Goal: Transaction & Acquisition: Purchase product/service

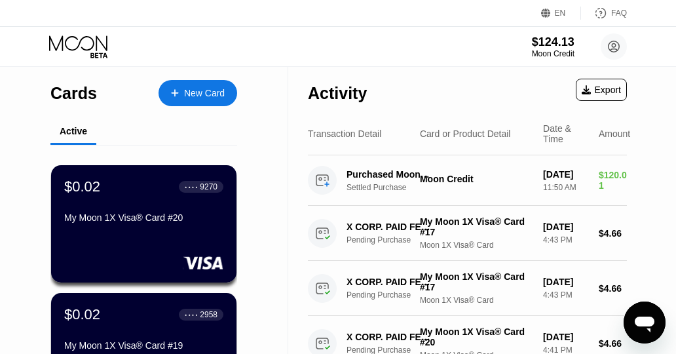
click at [189, 88] on div "New Card" at bounding box center [204, 93] width 41 height 11
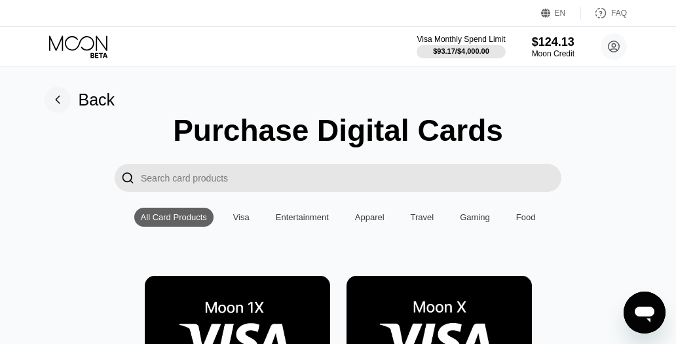
click at [263, 300] on img at bounding box center [237, 334] width 185 height 117
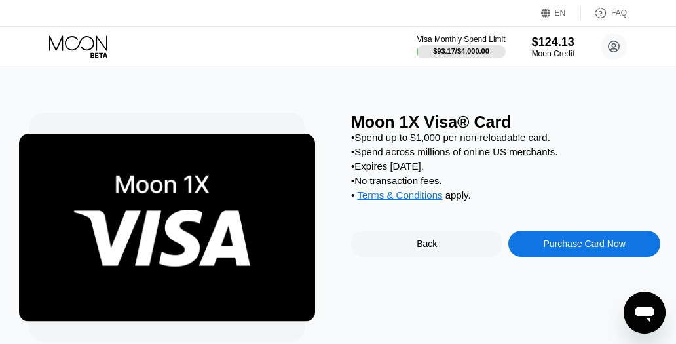
click at [553, 249] on div "Purchase Card Now" at bounding box center [585, 243] width 82 height 10
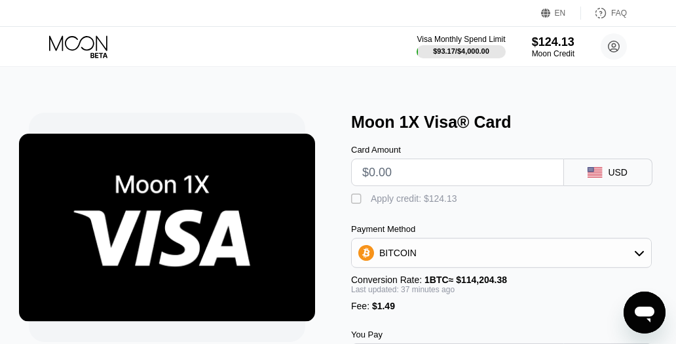
click at [446, 178] on input "text" at bounding box center [457, 172] width 191 height 26
type input "$9"
type input "0.00009186"
type input "$9."
type input "0.00009165"
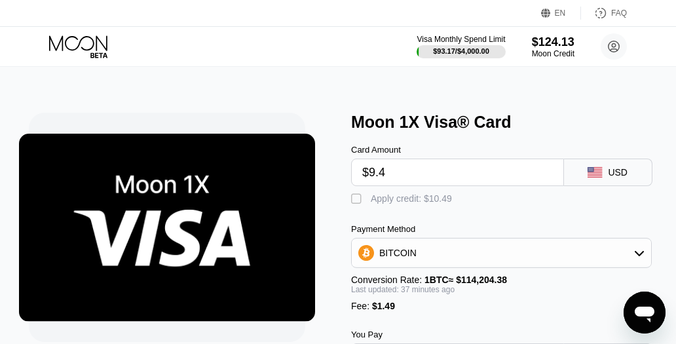
type input "$9.45"
type input "0.00009558"
type input "$9.45"
click at [438, 191] on div " Apply credit: $10.94" at bounding box center [505, 196] width 309 height 20
click at [435, 198] on div "Apply credit: $10.94" at bounding box center [411, 198] width 81 height 10
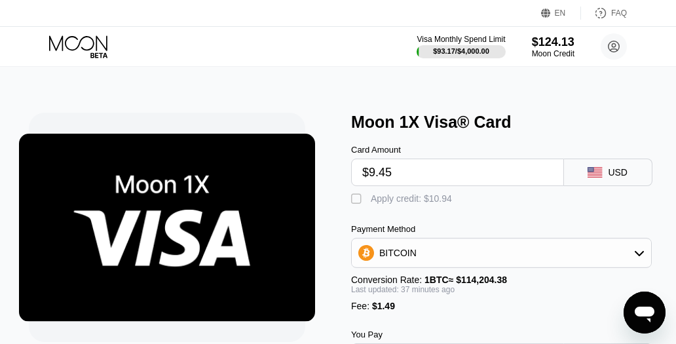
type input "0"
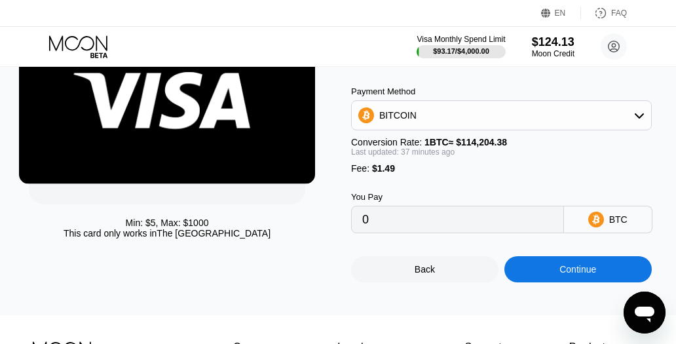
scroll to position [262, 0]
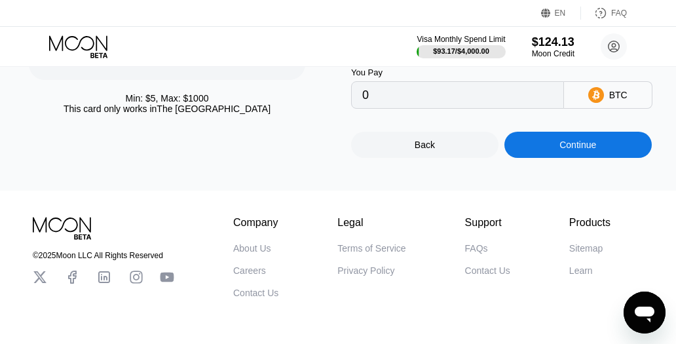
click at [549, 157] on div "Continue" at bounding box center [577, 145] width 147 height 26
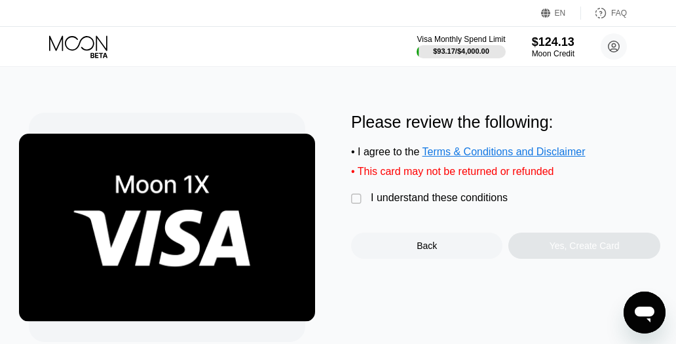
click at [424, 203] on div "I understand these conditions" at bounding box center [439, 198] width 137 height 12
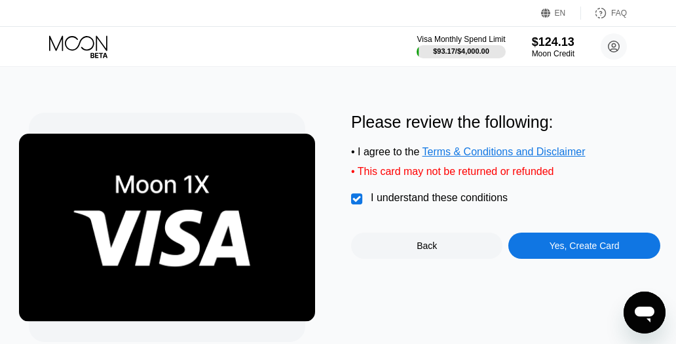
click at [559, 250] on div "Yes, Create Card" at bounding box center [585, 245] width 70 height 10
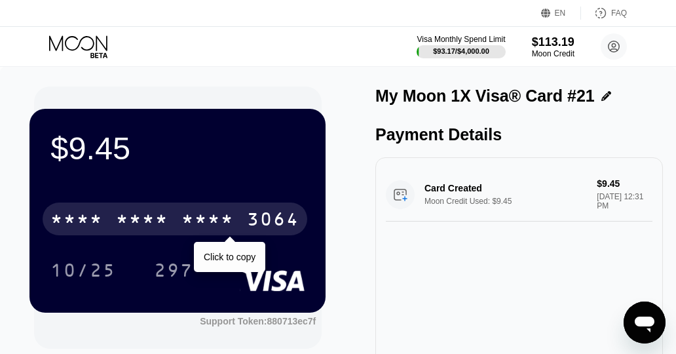
click at [193, 215] on div "* * * *" at bounding box center [207, 220] width 52 height 21
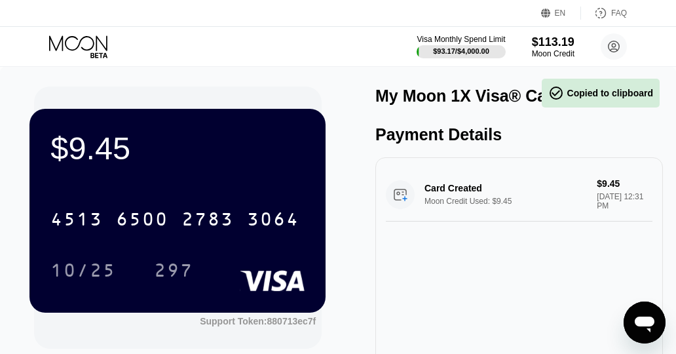
click at [119, 279] on div "10/25" at bounding box center [83, 269] width 85 height 33
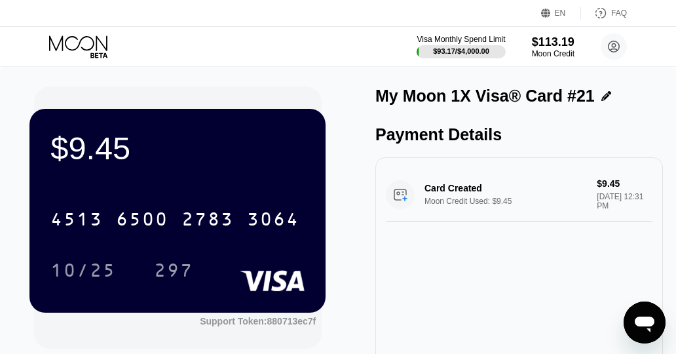
click at [186, 270] on div "297" at bounding box center [173, 271] width 39 height 21
click at [82, 52] on icon at bounding box center [79, 46] width 61 height 23
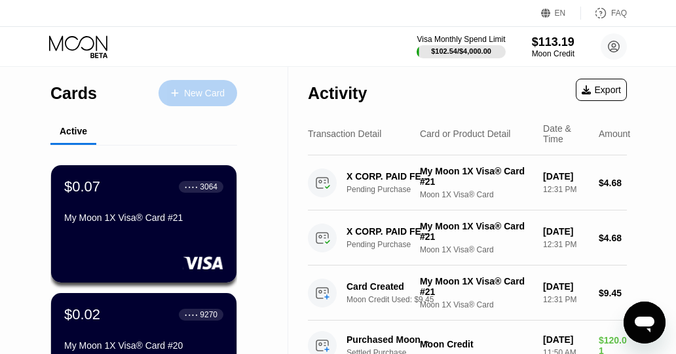
click at [193, 86] on div "New Card" at bounding box center [197, 93] width 79 height 26
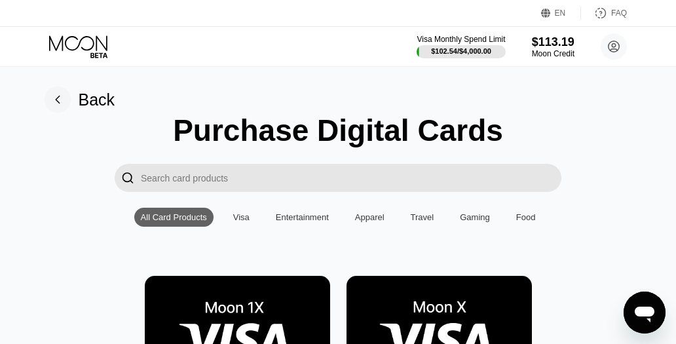
click at [255, 297] on img at bounding box center [237, 334] width 185 height 117
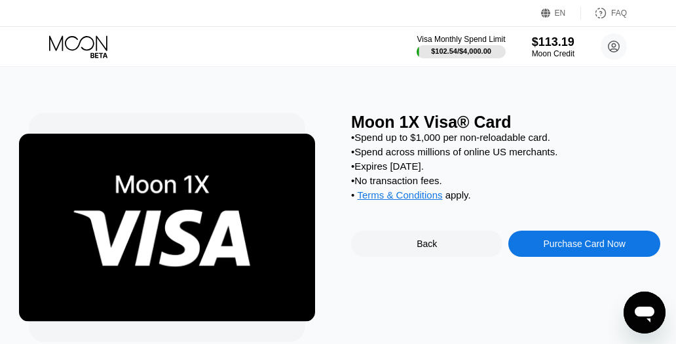
click at [583, 249] on div "Purchase Card Now" at bounding box center [585, 243] width 82 height 10
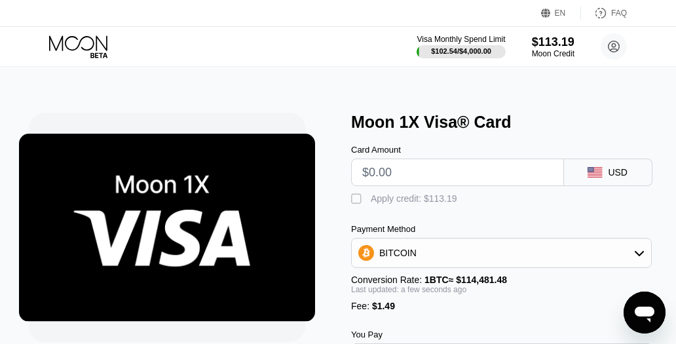
click at [451, 177] on input "text" at bounding box center [457, 172] width 191 height 26
type input "$9."
type input "0.00009164"
type input "$9.3"
type input "0.00009426"
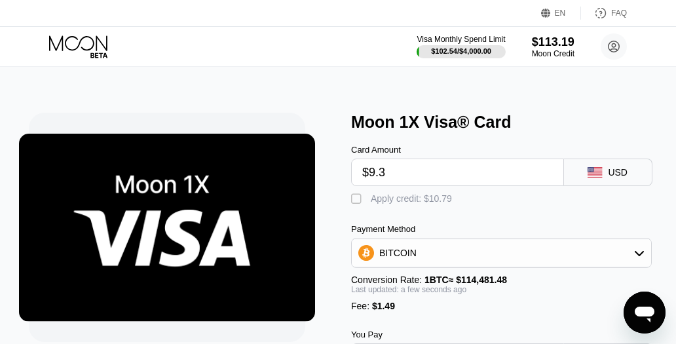
type input "$9.38"
type input "0.00009495"
type input "$9.38"
click at [426, 200] on div "Apply credit: $10.87" at bounding box center [411, 198] width 81 height 10
type input "0"
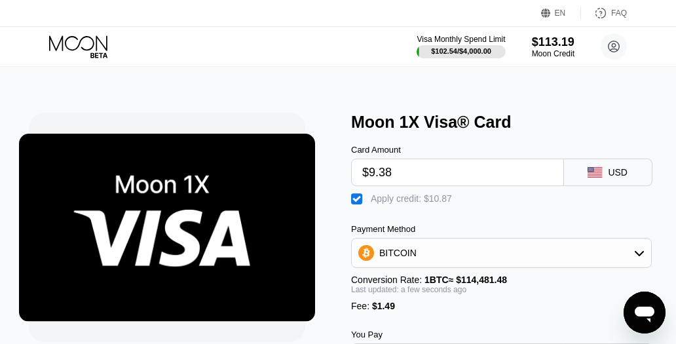
scroll to position [131, 0]
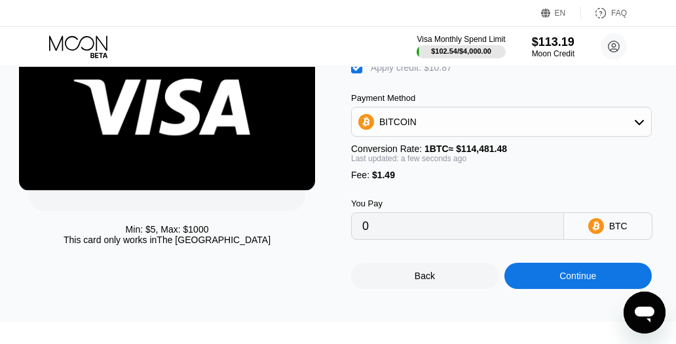
click at [591, 289] on div "Continue" at bounding box center [577, 276] width 147 height 26
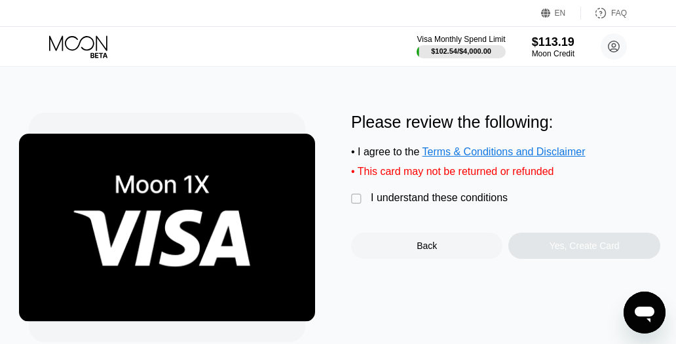
click at [460, 201] on div "I understand these conditions" at bounding box center [439, 198] width 137 height 12
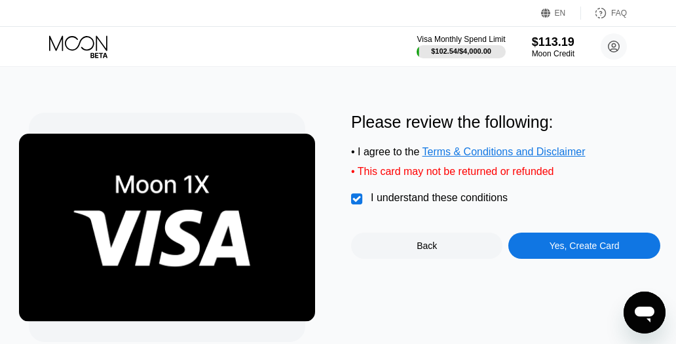
click at [603, 278] on div "Please review the following: • I agree to the Terms & Conditions and Disclaimer…" at bounding box center [505, 248] width 309 height 270
click at [584, 251] on div "Yes, Create Card" at bounding box center [585, 245] width 70 height 10
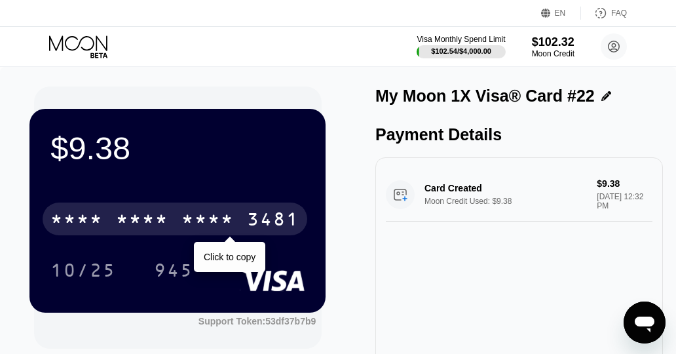
drag, startPoint x: 166, startPoint y: 222, endPoint x: 665, endPoint y: 222, distance: 498.4
click at [166, 222] on div "* * * *" at bounding box center [142, 220] width 52 height 21
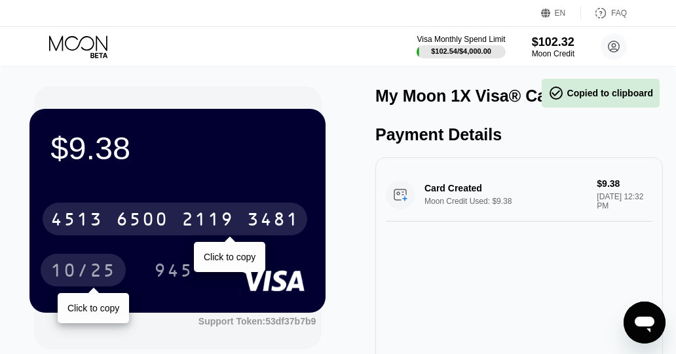
click at [85, 265] on div "10/25" at bounding box center [82, 271] width 65 height 21
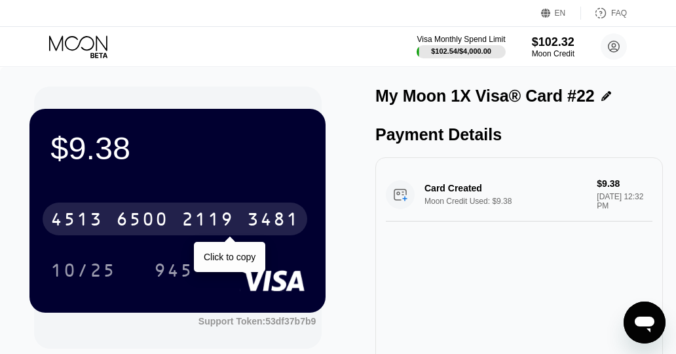
click at [213, 259] on div "945" at bounding box center [183, 269] width 59 height 33
click at [177, 267] on div "945" at bounding box center [173, 271] width 39 height 21
click at [94, 41] on icon at bounding box center [78, 42] width 58 height 15
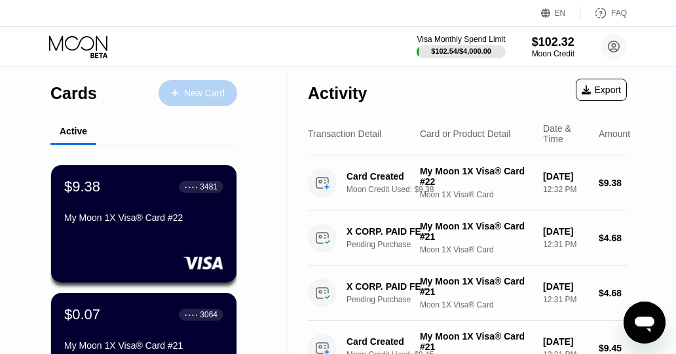
click at [195, 85] on div "New Card" at bounding box center [197, 93] width 79 height 26
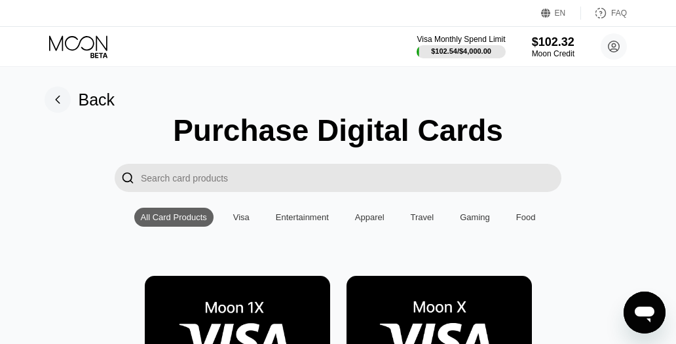
click at [264, 291] on img at bounding box center [237, 334] width 185 height 117
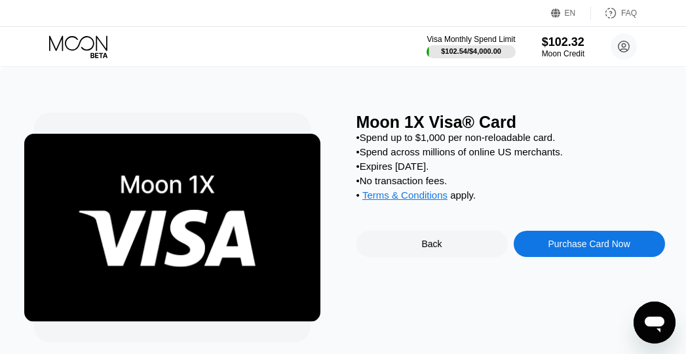
click at [515, 245] on div "Purchase Card Now" at bounding box center [588, 244] width 151 height 26
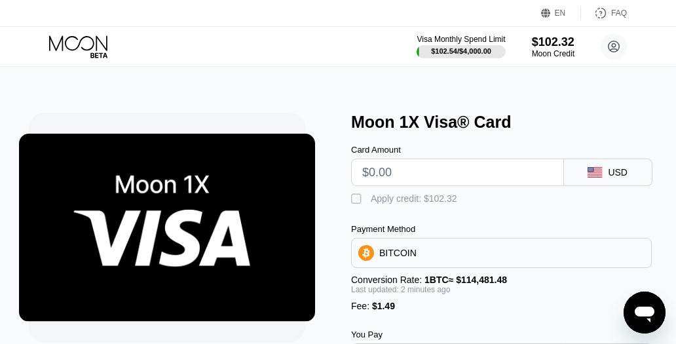
type input "0"
click at [518, 245] on div "BITCOIN" at bounding box center [501, 253] width 301 height 30
click at [475, 172] on input "text" at bounding box center [457, 172] width 191 height 26
type input "$9.38"
type input "0.00009495"
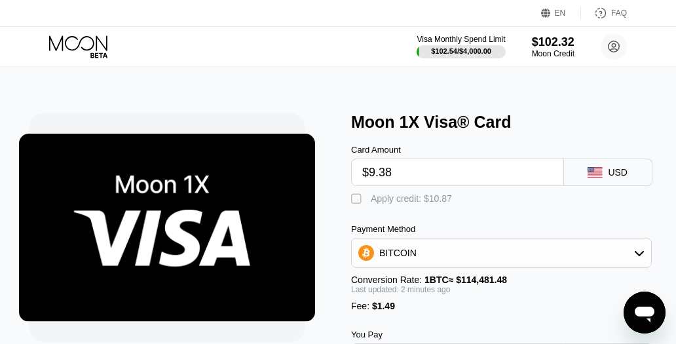
type input "$9.38"
click at [401, 204] on div "Apply credit: $10.87" at bounding box center [411, 198] width 81 height 10
type input "0"
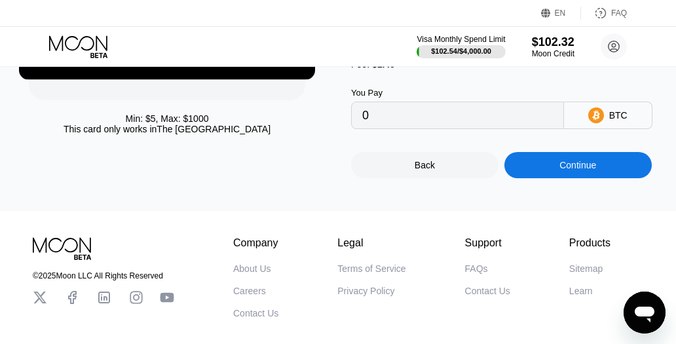
scroll to position [262, 0]
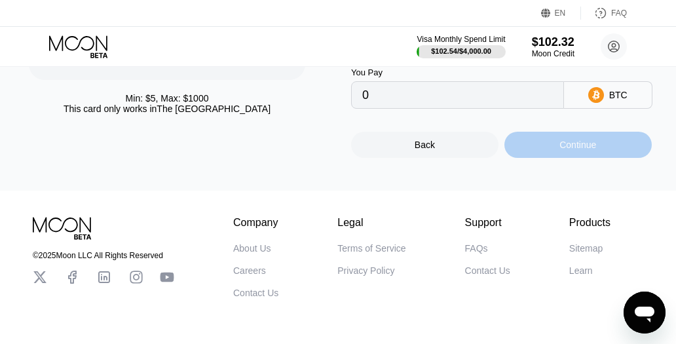
click at [554, 158] on div "Continue" at bounding box center [577, 145] width 147 height 26
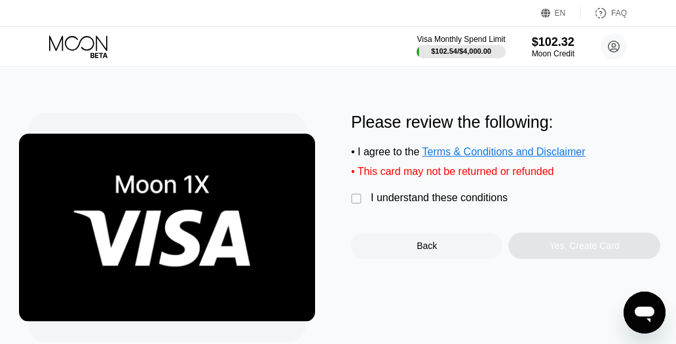
click at [389, 201] on div "I understand these conditions" at bounding box center [439, 198] width 137 height 12
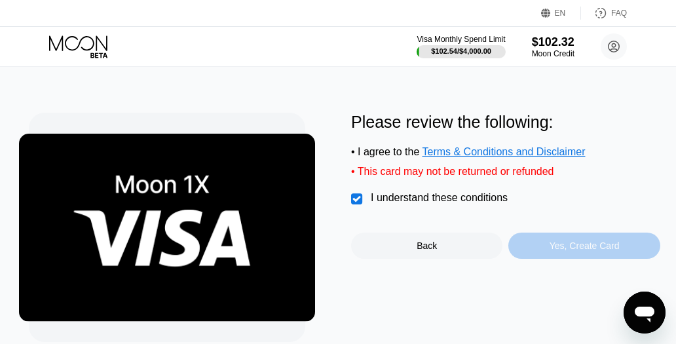
click at [540, 246] on div "Yes, Create Card" at bounding box center [583, 246] width 151 height 26
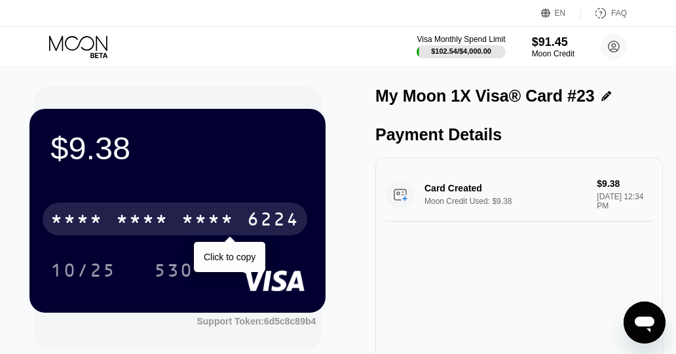
click at [267, 207] on div "* * * * * * * * * * * * 6224" at bounding box center [175, 218] width 265 height 33
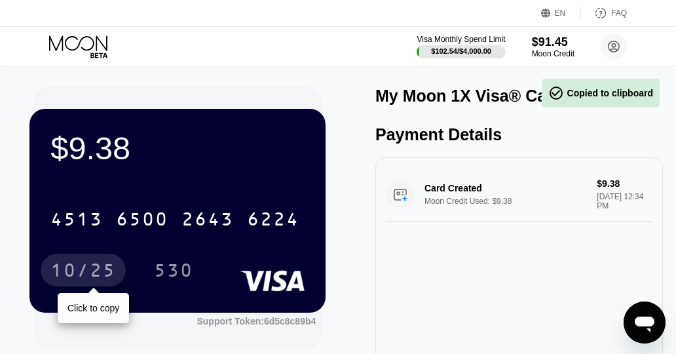
drag, startPoint x: 80, startPoint y: 284, endPoint x: 653, endPoint y: 281, distance: 573.1
click at [80, 282] on div "10/25" at bounding box center [82, 271] width 65 height 21
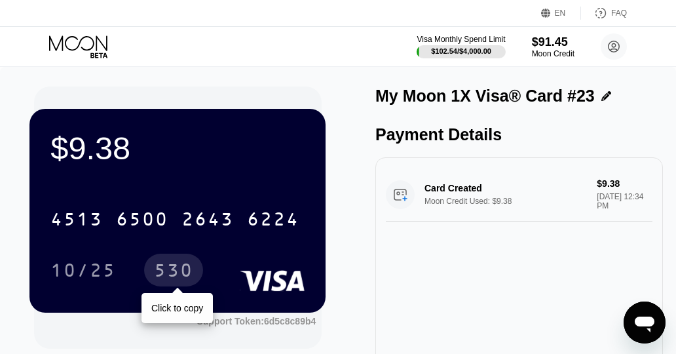
click at [167, 276] on div "530" at bounding box center [173, 271] width 39 height 21
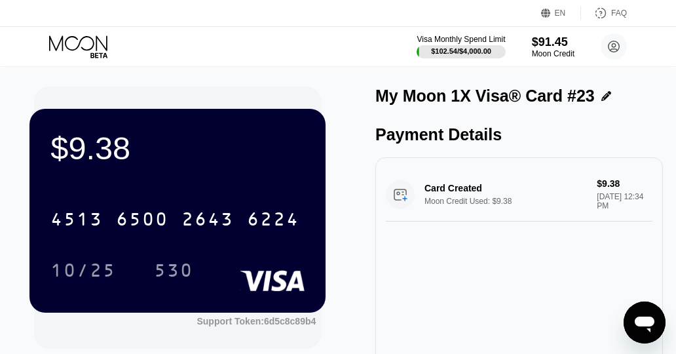
click at [59, 39] on icon at bounding box center [79, 46] width 61 height 23
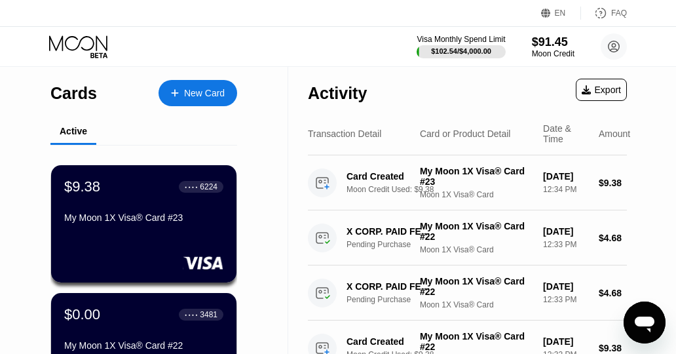
click at [199, 90] on div "New Card" at bounding box center [204, 93] width 41 height 11
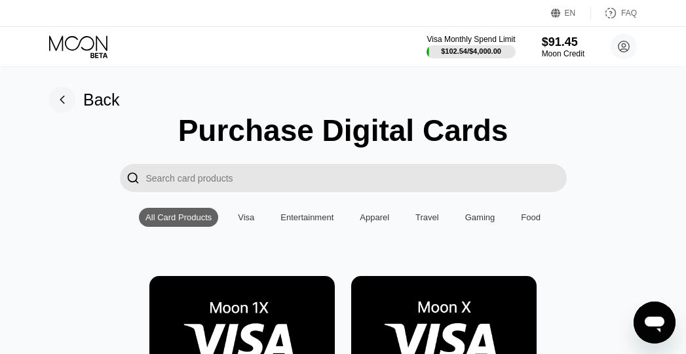
click at [235, 303] on img at bounding box center [241, 334] width 185 height 117
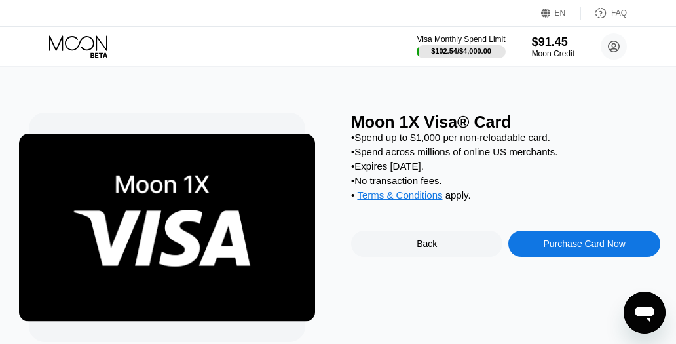
click at [590, 257] on div "Purchase Card Now" at bounding box center [583, 244] width 151 height 26
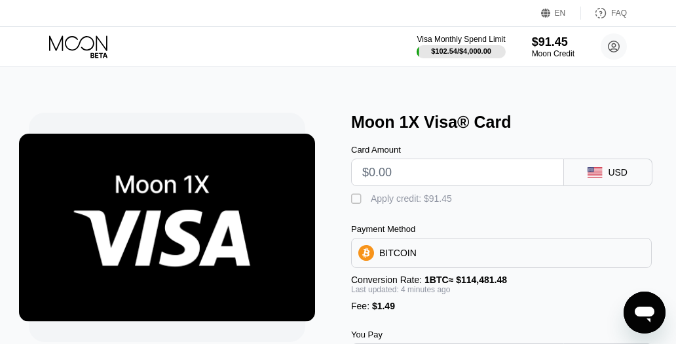
type input "0"
click at [373, 172] on input "text" at bounding box center [457, 172] width 191 height 26
type input "$9.38"
type input "0.00009499"
type input "$9.38"
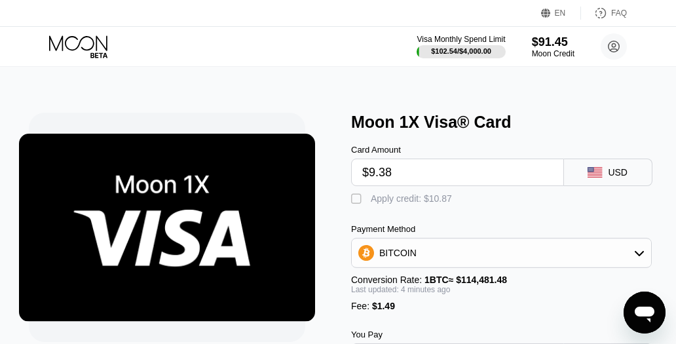
click at [384, 201] on div "Apply credit: $10.87" at bounding box center [411, 198] width 81 height 10
type input "0"
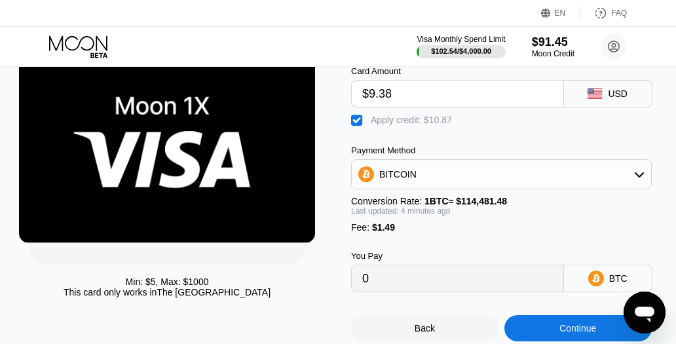
scroll to position [131, 0]
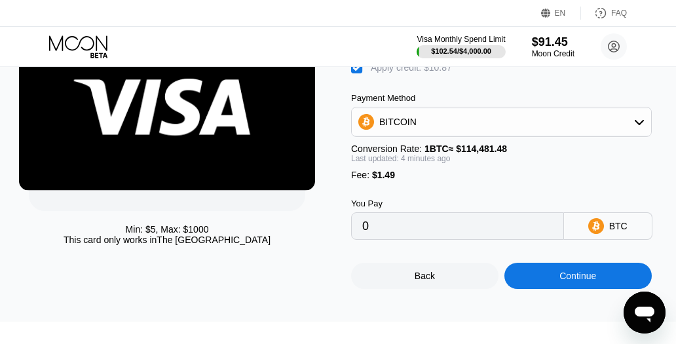
click at [550, 282] on div "Continue" at bounding box center [577, 276] width 147 height 26
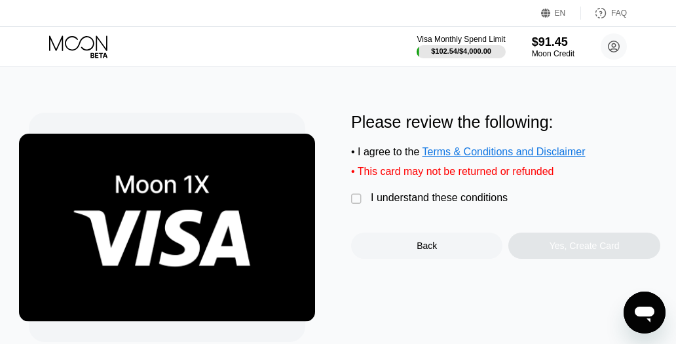
click at [401, 195] on div "Please review the following: • I agree to the Terms & Conditions and Disclaimer…" at bounding box center [505, 186] width 309 height 146
click at [401, 204] on div "I understand these conditions" at bounding box center [439, 198] width 137 height 12
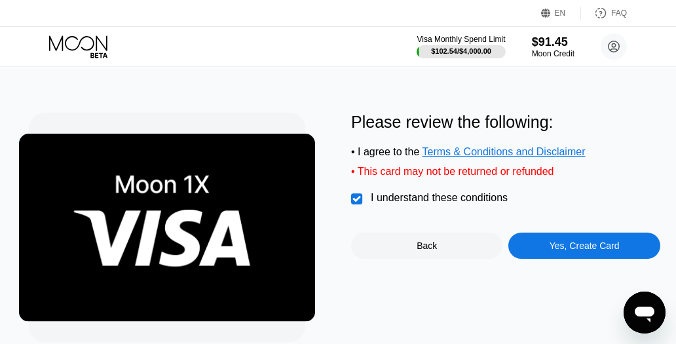
click at [542, 244] on div "Yes, Create Card" at bounding box center [583, 246] width 151 height 26
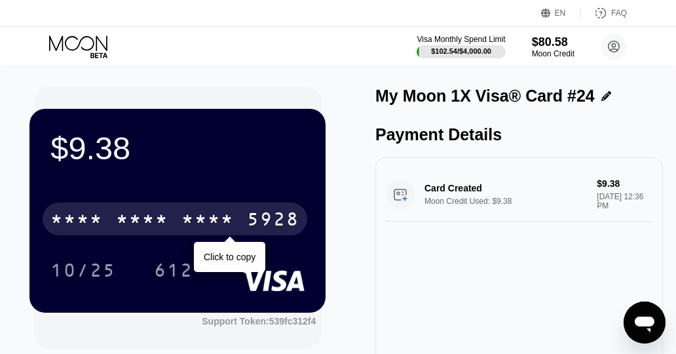
click at [177, 209] on div "* * * * * * * * * * * * 5928" at bounding box center [175, 218] width 265 height 33
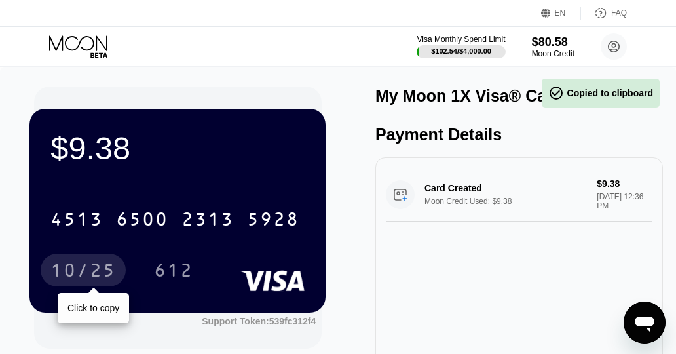
drag, startPoint x: 69, startPoint y: 269, endPoint x: 110, endPoint y: 264, distance: 40.9
click at [69, 269] on div "10/25" at bounding box center [82, 271] width 65 height 21
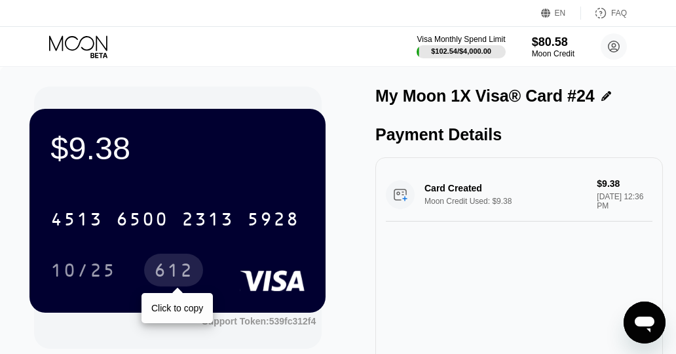
click at [182, 277] on div "612" at bounding box center [173, 271] width 39 height 21
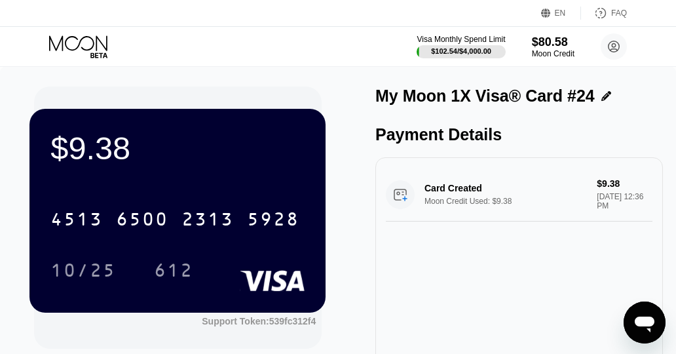
click at [76, 38] on icon at bounding box center [78, 42] width 58 height 15
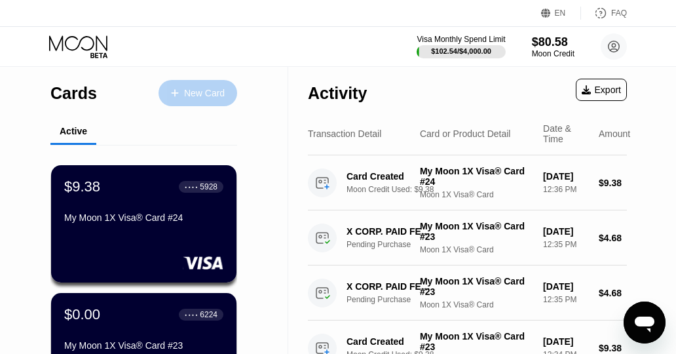
click at [200, 84] on div "New Card" at bounding box center [197, 93] width 79 height 26
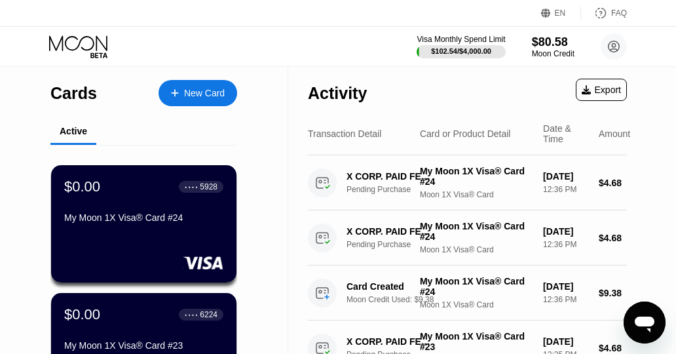
click at [215, 99] on div "New Card" at bounding box center [204, 93] width 41 height 11
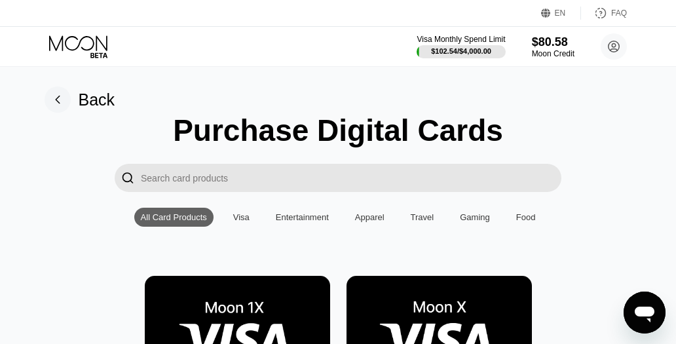
click at [280, 309] on img at bounding box center [237, 334] width 185 height 117
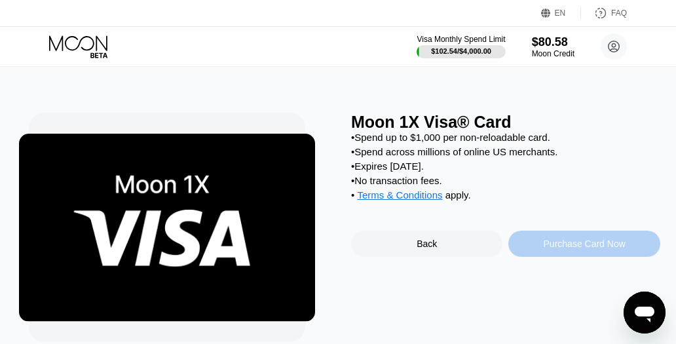
click at [554, 245] on div "Purchase Card Now" at bounding box center [583, 244] width 151 height 26
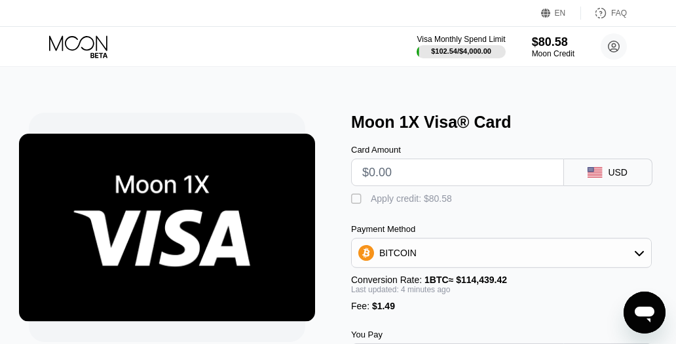
click at [434, 180] on input "text" at bounding box center [457, 172] width 191 height 26
type input "$9"
type input "0.00009167"
type input "$939"
type input "0.00821666"
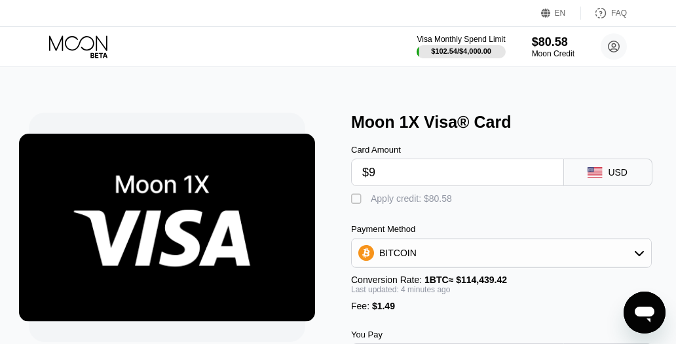
type input "$9."
type input "0.00009165"
type input "$9.39"
type input "0.00009506"
click at [430, 185] on input "$9.39" at bounding box center [457, 172] width 191 height 26
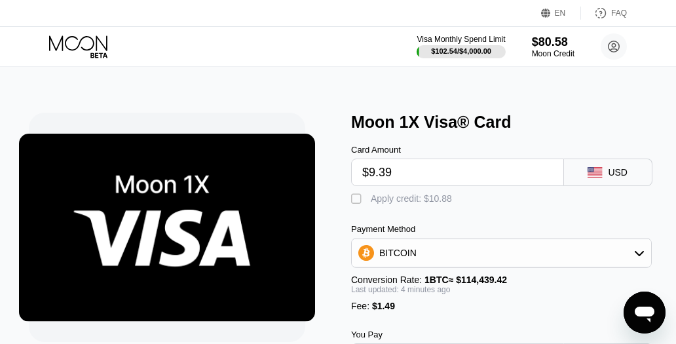
type input "$9.39"
click at [416, 204] on div "Apply credit: $10.88" at bounding box center [411, 198] width 81 height 10
type input "0"
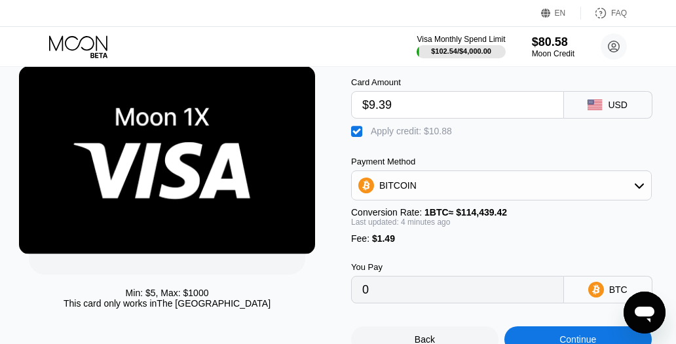
scroll to position [131, 0]
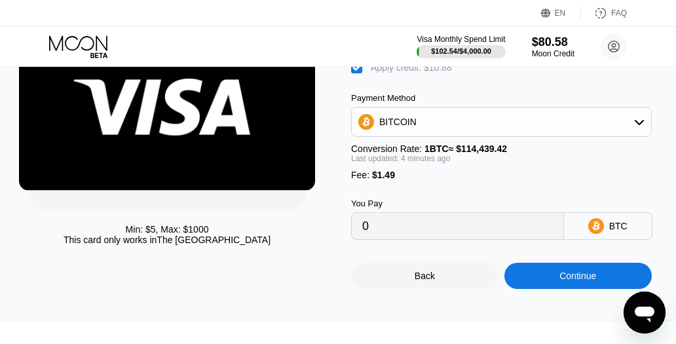
click at [546, 288] on div "Continue" at bounding box center [577, 276] width 147 height 26
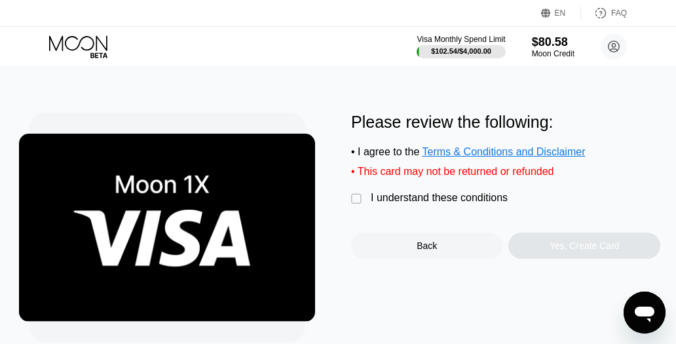
click at [449, 197] on div "Please review the following: • I agree to the Terms & Conditions and Disclaimer…" at bounding box center [505, 186] width 309 height 146
click at [449, 204] on div "I understand these conditions" at bounding box center [439, 198] width 137 height 12
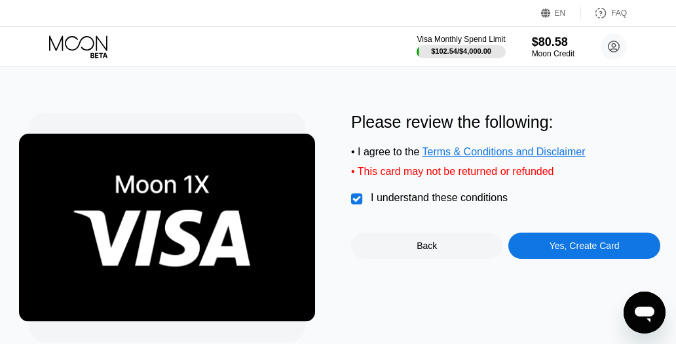
click at [558, 251] on div "Yes, Create Card" at bounding box center [585, 245] width 70 height 10
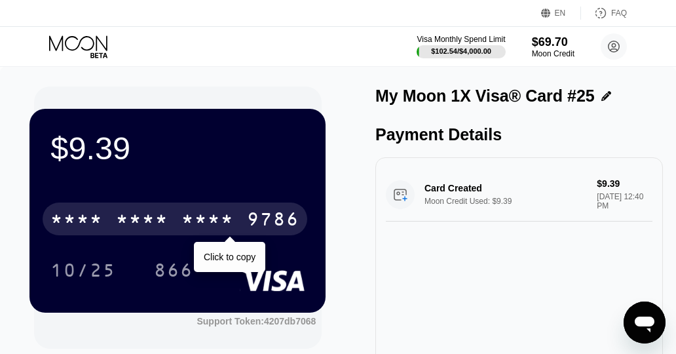
click at [249, 221] on div "9786" at bounding box center [273, 220] width 52 height 21
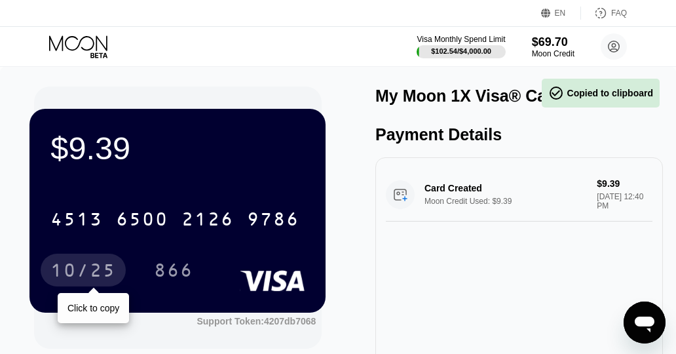
drag, startPoint x: 90, startPoint y: 260, endPoint x: 637, endPoint y: 269, distance: 547.0
click at [90, 260] on div "10/25" at bounding box center [83, 269] width 85 height 33
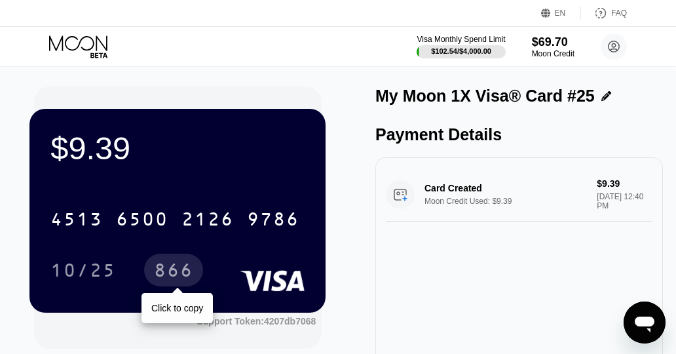
drag, startPoint x: 164, startPoint y: 269, endPoint x: 631, endPoint y: 269, distance: 466.3
click at [164, 269] on div "866" at bounding box center [173, 271] width 39 height 21
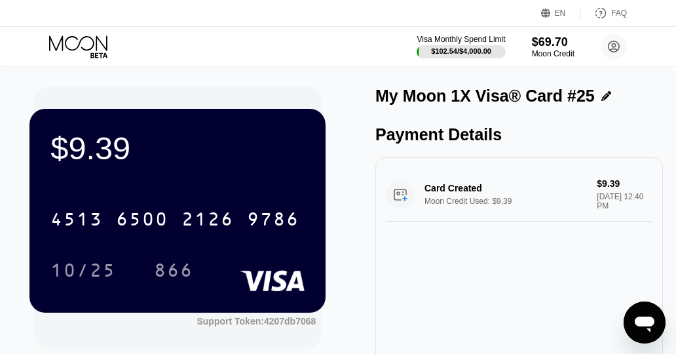
drag, startPoint x: 103, startPoint y: 39, endPoint x: 118, endPoint y: 63, distance: 27.6
click at [103, 39] on icon at bounding box center [79, 46] width 61 height 23
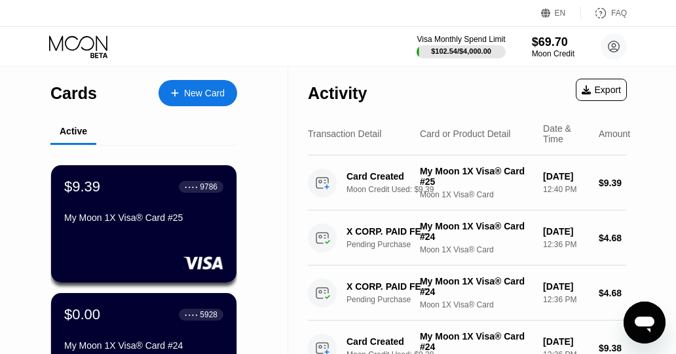
click at [183, 102] on div "New Card" at bounding box center [197, 93] width 79 height 26
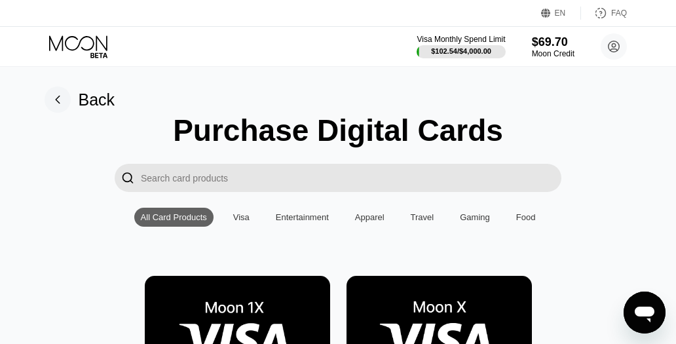
click at [234, 301] on img at bounding box center [237, 334] width 185 height 117
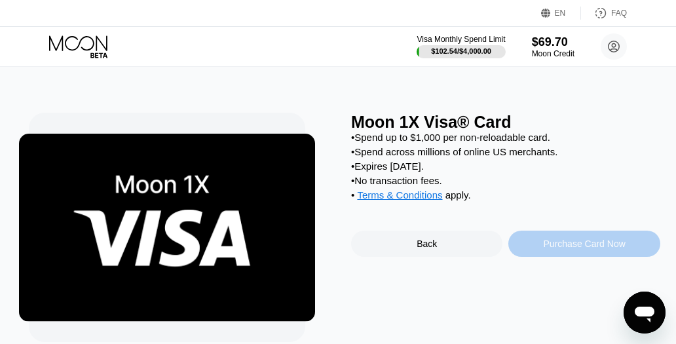
click at [574, 257] on div "Purchase Card Now" at bounding box center [583, 244] width 151 height 26
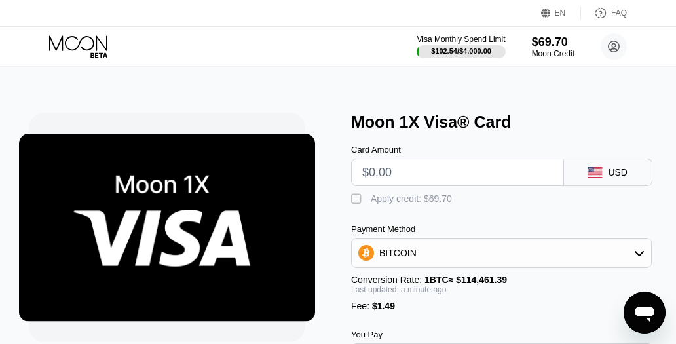
click at [407, 174] on input "text" at bounding box center [457, 172] width 191 height 26
type input "$9."
type input "0.00009165"
type input "$9.39"
type input "0.00009506"
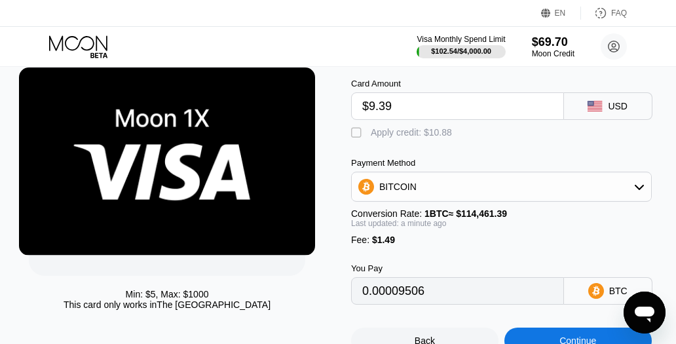
scroll to position [65, 0]
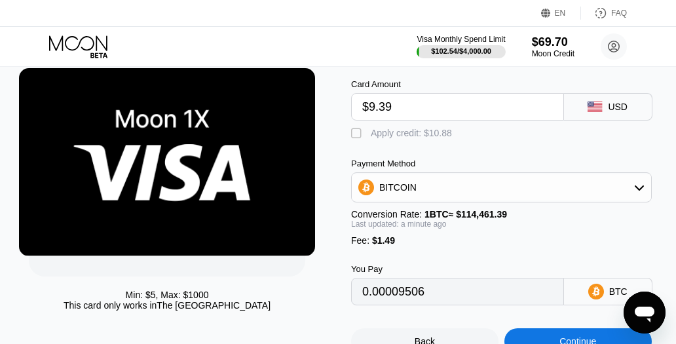
type input "$9.39"
click at [400, 130] on div " Apply credit: $10.88" at bounding box center [505, 131] width 309 height 20
click at [401, 136] on div "Apply credit: $10.88" at bounding box center [411, 133] width 81 height 10
type input "0"
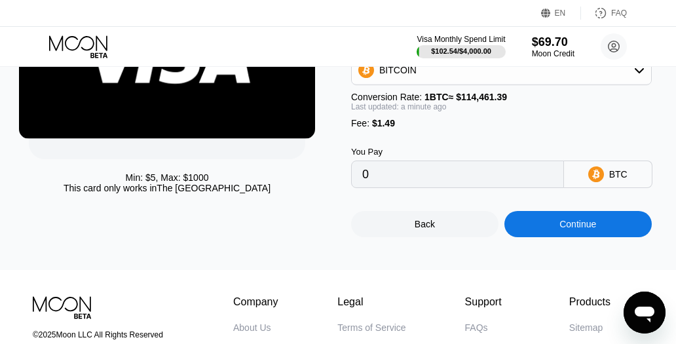
scroll to position [196, 0]
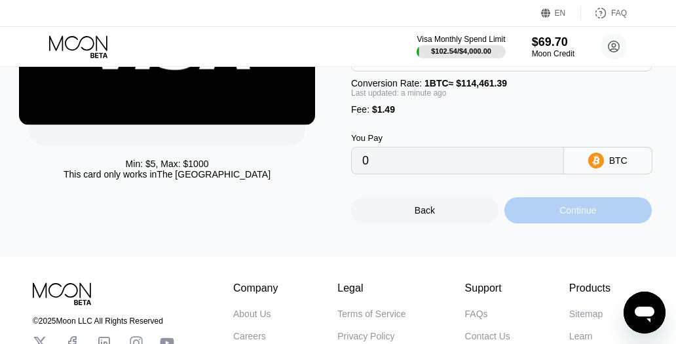
click at [576, 215] on div "Continue" at bounding box center [577, 210] width 37 height 10
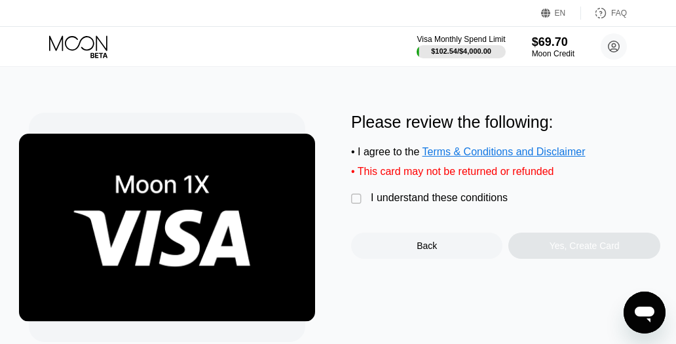
click at [493, 204] on div "I understand these conditions" at bounding box center [439, 198] width 137 height 12
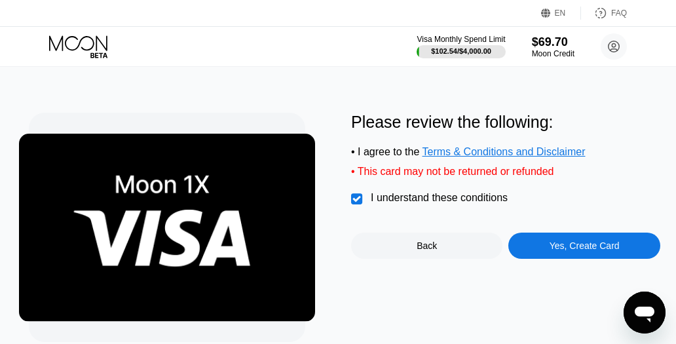
click at [559, 250] on div "Yes, Create Card" at bounding box center [585, 245] width 70 height 10
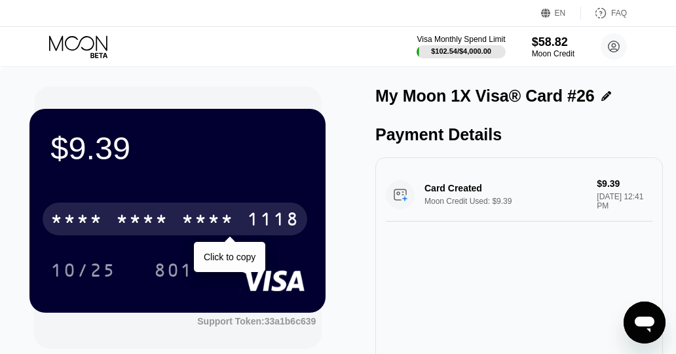
click at [204, 216] on div "* * * *" at bounding box center [207, 220] width 52 height 21
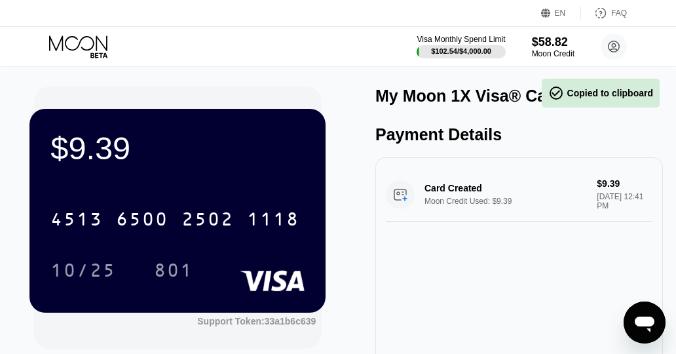
click at [95, 265] on div "10/25" at bounding box center [82, 271] width 65 height 21
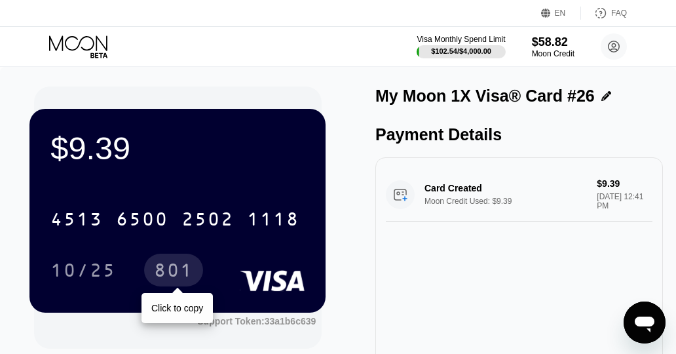
click at [172, 277] on div "801" at bounding box center [173, 271] width 39 height 21
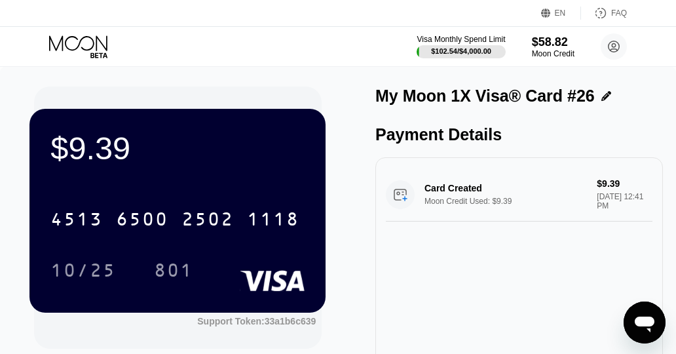
click at [85, 52] on icon at bounding box center [79, 46] width 61 height 23
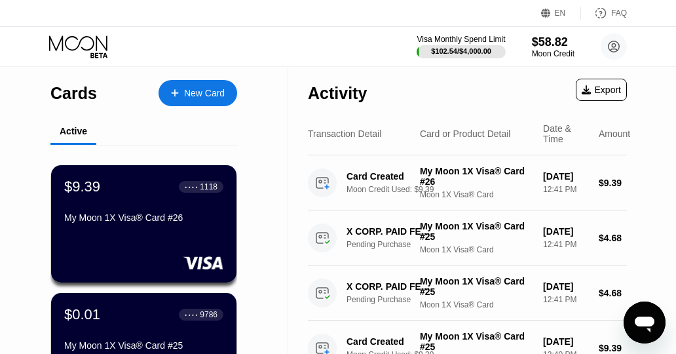
click at [188, 97] on div "New Card" at bounding box center [204, 93] width 41 height 11
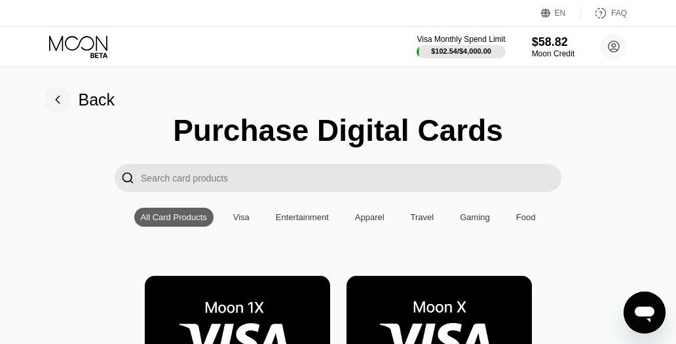
click at [235, 297] on img at bounding box center [237, 334] width 185 height 117
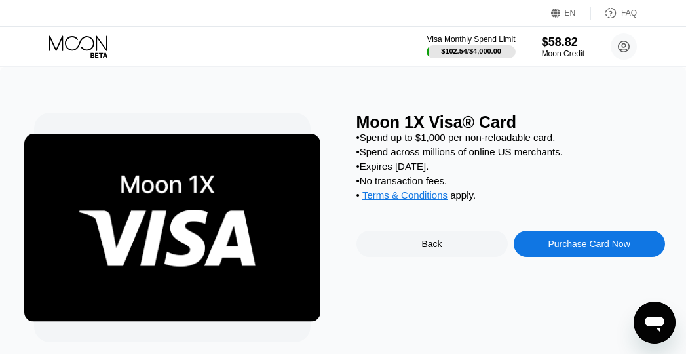
click at [532, 257] on div "Purchase Card Now" at bounding box center [588, 244] width 151 height 26
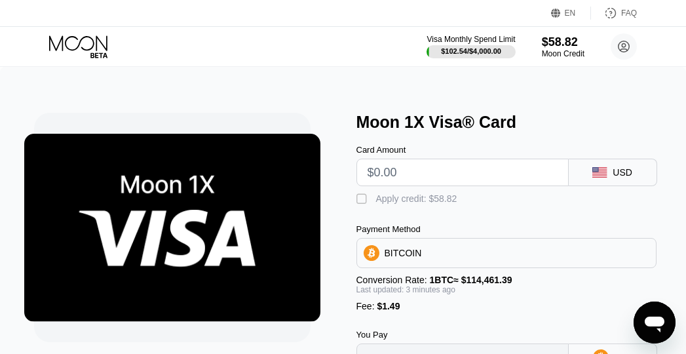
click at [532, 257] on div "BITCOIN" at bounding box center [506, 253] width 299 height 26
type input "0"
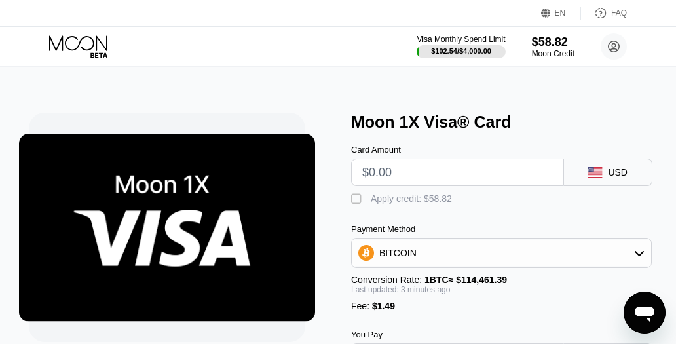
click at [465, 174] on input "text" at bounding box center [457, 172] width 191 height 26
type input "$9.39"
type input "0.00009506"
type input "$9.39"
click at [434, 212] on div "Card Amount $9.39 USD  Apply credit: $10.88 Payment Method BITCOIN Conversion …" at bounding box center [505, 251] width 309 height 239
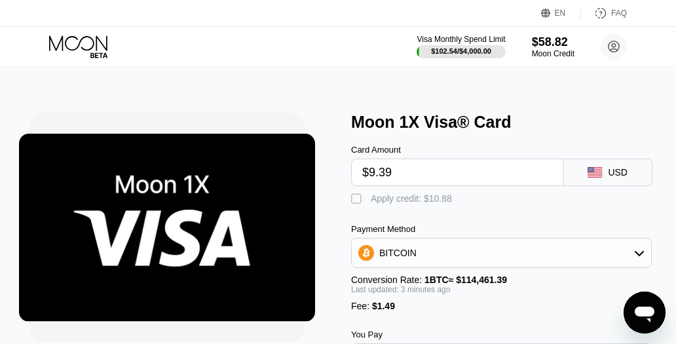
click at [432, 204] on div "Apply credit: $10.88" at bounding box center [411, 198] width 81 height 10
type input "0"
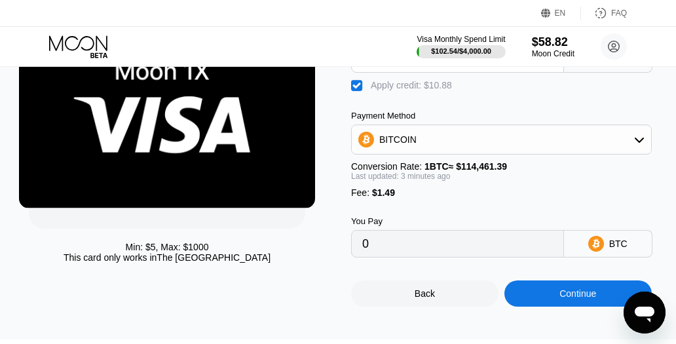
scroll to position [131, 0]
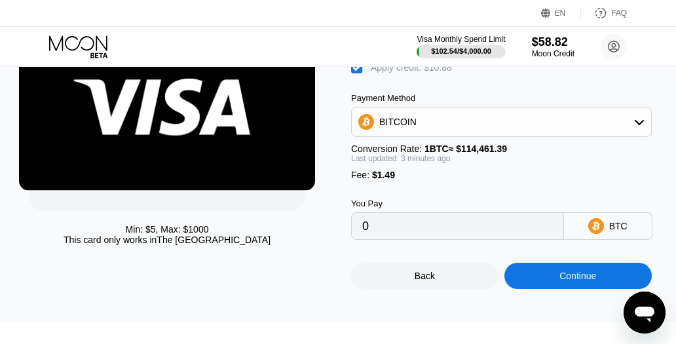
click at [546, 289] on div "Continue" at bounding box center [577, 276] width 147 height 26
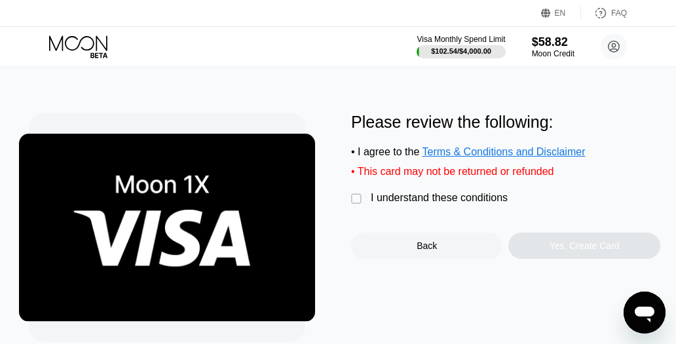
click at [436, 204] on div "I understand these conditions" at bounding box center [439, 198] width 137 height 12
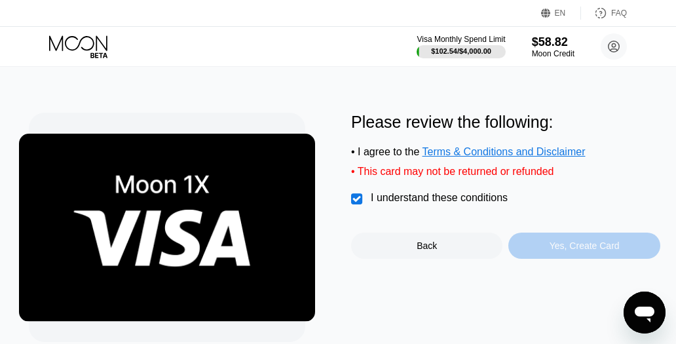
click at [561, 242] on div "Yes, Create Card" at bounding box center [583, 246] width 151 height 26
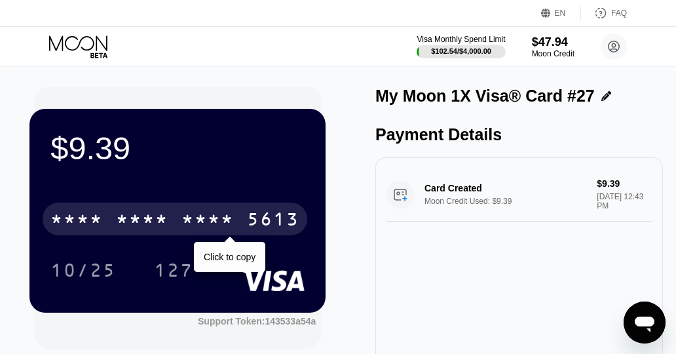
click at [219, 219] on div "* * * *" at bounding box center [207, 220] width 52 height 21
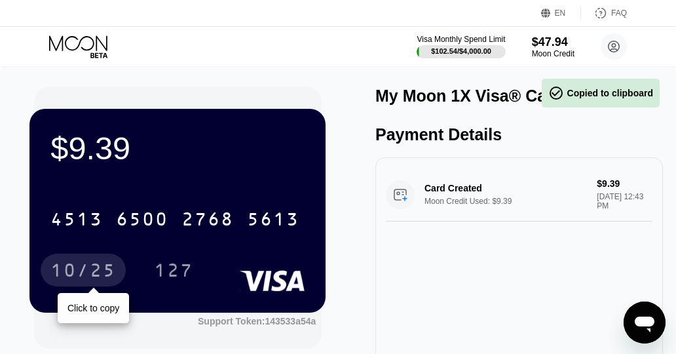
drag, startPoint x: 83, startPoint y: 262, endPoint x: 61, endPoint y: 229, distance: 39.2
click at [83, 262] on div "10/25" at bounding box center [83, 269] width 85 height 33
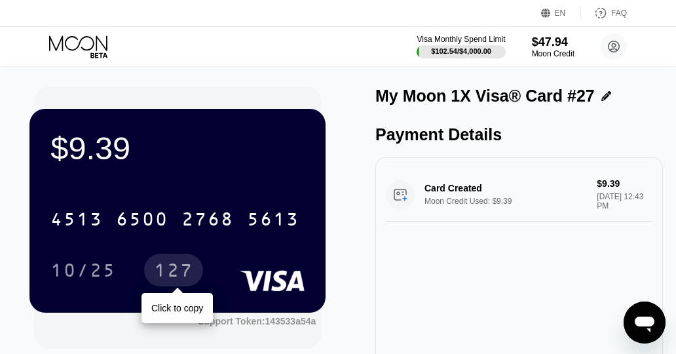
drag, startPoint x: 174, startPoint y: 259, endPoint x: 45, endPoint y: 41, distance: 254.3
click at [174, 259] on div "127" at bounding box center [173, 269] width 59 height 33
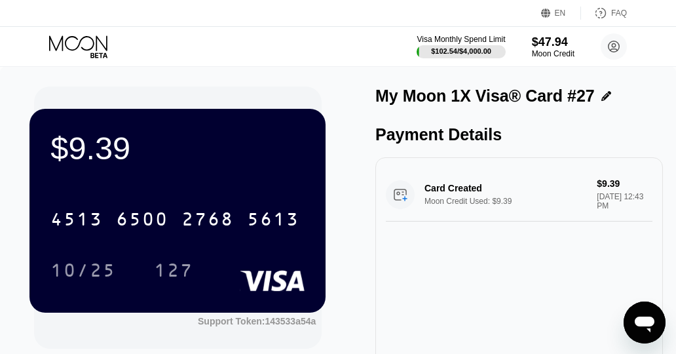
drag, startPoint x: 152, startPoint y: 52, endPoint x: 162, endPoint y: 47, distance: 11.1
click at [153, 50] on div "Visa Monthly Spend Limit $102.54 / $4,000.00 $47.94 Moon Credit [EMAIL_ADDRESS]…" at bounding box center [338, 46] width 676 height 39
click at [96, 40] on icon at bounding box center [79, 46] width 61 height 23
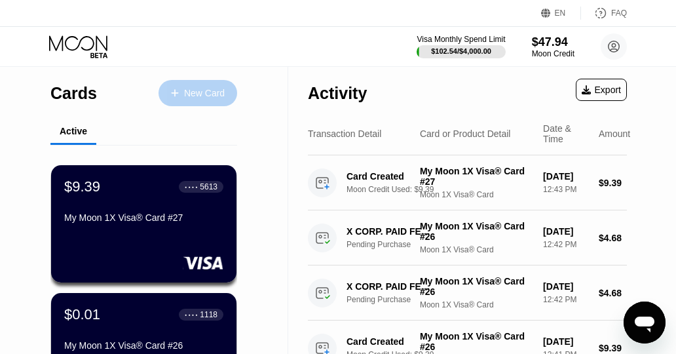
click at [192, 96] on div "New Card" at bounding box center [204, 93] width 41 height 11
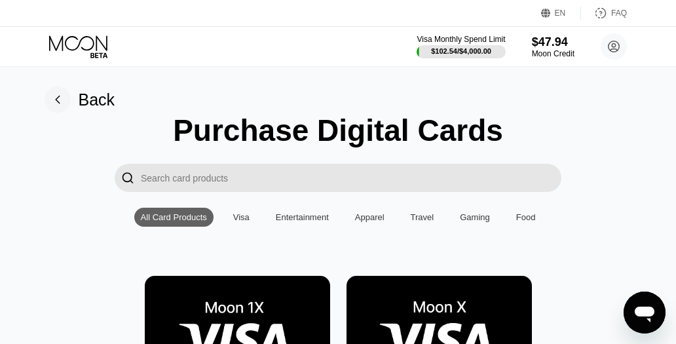
click at [240, 293] on img at bounding box center [237, 334] width 185 height 117
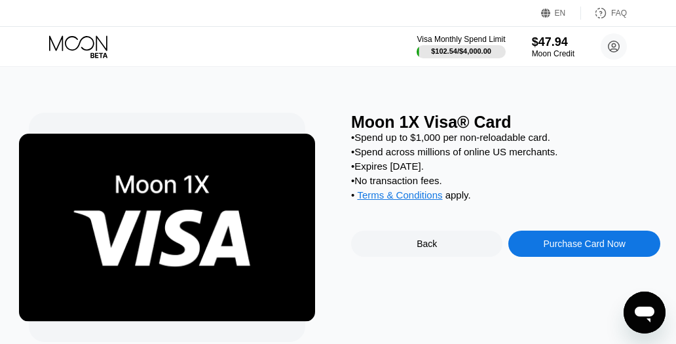
click at [569, 257] on div "Purchase Card Now" at bounding box center [583, 244] width 151 height 26
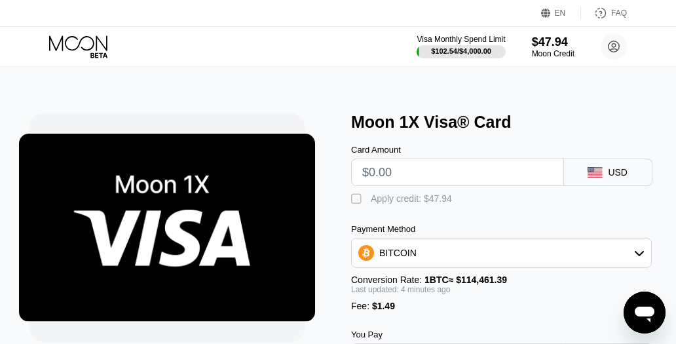
click at [475, 172] on input "text" at bounding box center [457, 172] width 191 height 26
type input "$9.393"
type input "0.00009512"
type input "$9.39"
type input "0.00009509"
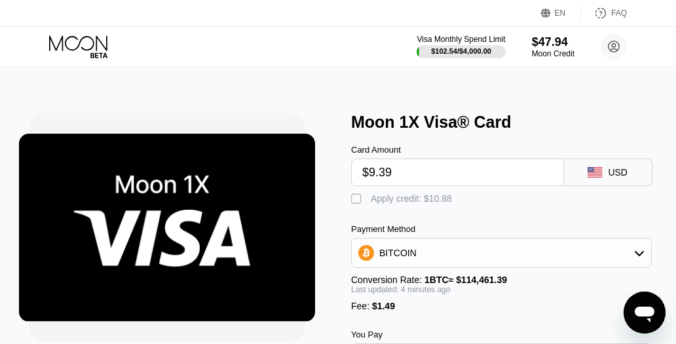
type input "$9.39"
click at [390, 198] on div "Apply credit: $10.88" at bounding box center [411, 198] width 81 height 10
type input "0"
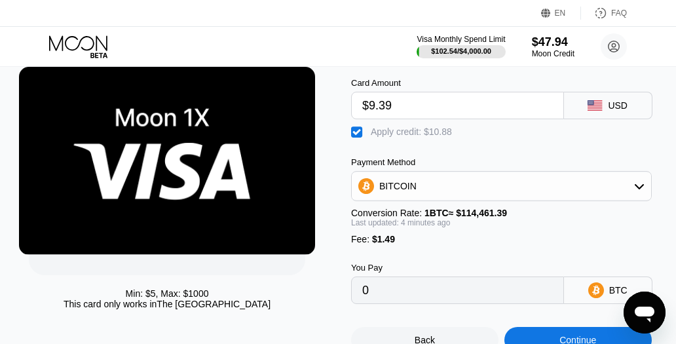
scroll to position [196, 0]
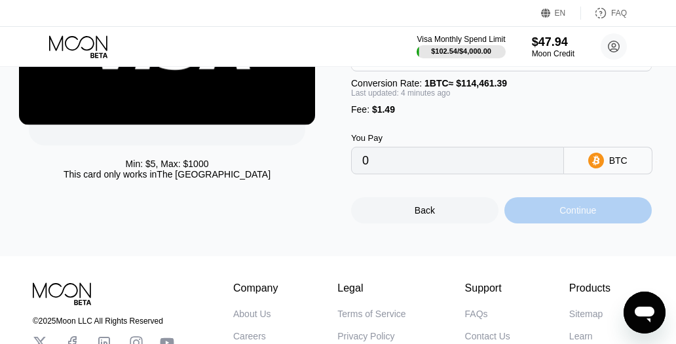
click at [531, 216] on div "Continue" at bounding box center [577, 210] width 147 height 26
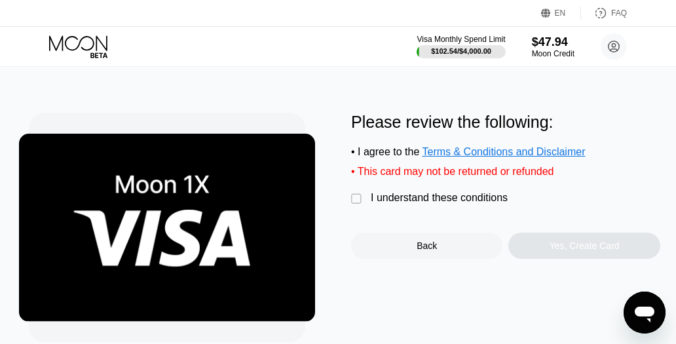
click at [440, 204] on div "I understand these conditions" at bounding box center [439, 198] width 137 height 12
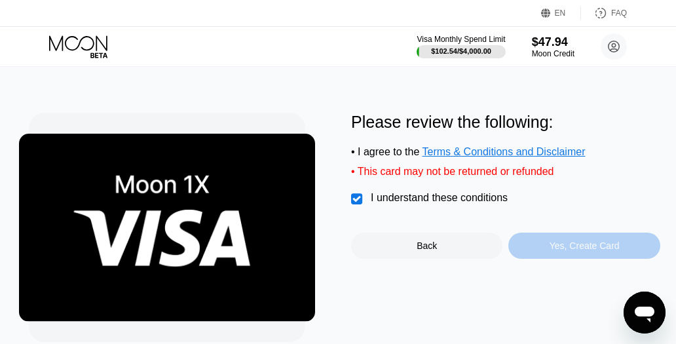
click at [572, 251] on div "Yes, Create Card" at bounding box center [585, 245] width 70 height 10
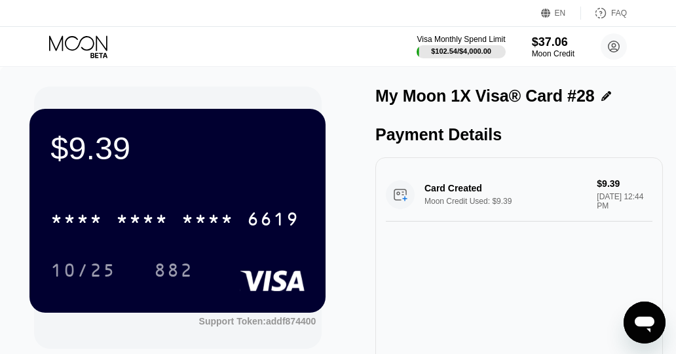
click at [83, 37] on icon at bounding box center [79, 46] width 61 height 23
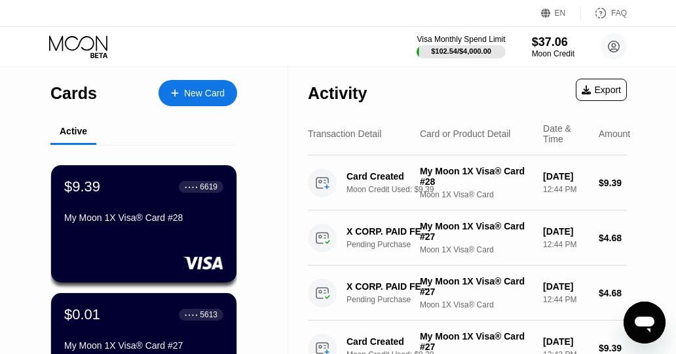
click at [201, 97] on div "New Card" at bounding box center [204, 93] width 41 height 11
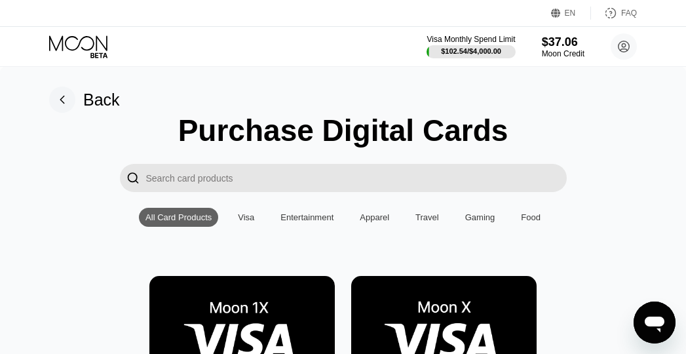
click at [263, 294] on img at bounding box center [241, 334] width 185 height 117
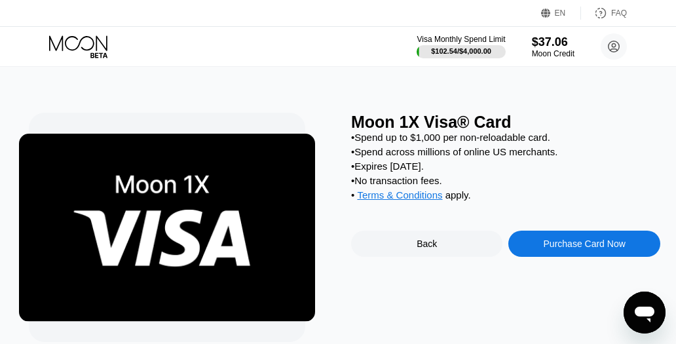
click at [553, 249] on div "Purchase Card Now" at bounding box center [585, 243] width 82 height 10
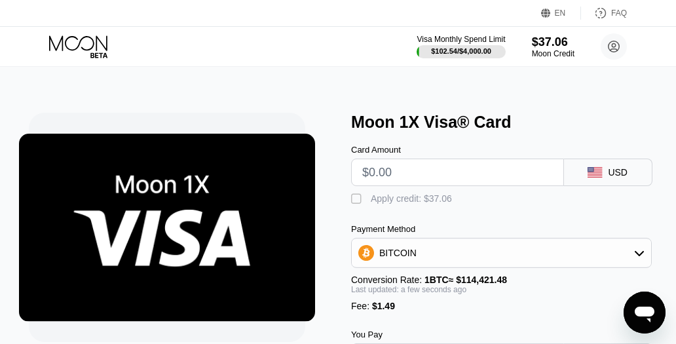
click at [422, 170] on input "text" at bounding box center [457, 172] width 191 height 26
type input "$9.39"
type input "0.00009509"
type input "$9.39"
click at [408, 206] on div " Apply credit: $10.88" at bounding box center [404, 199] width 107 height 13
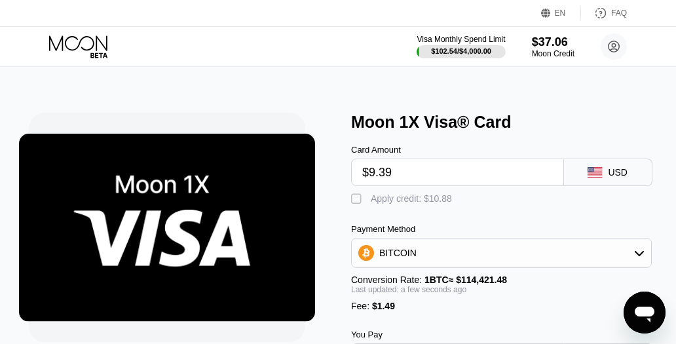
type input "0"
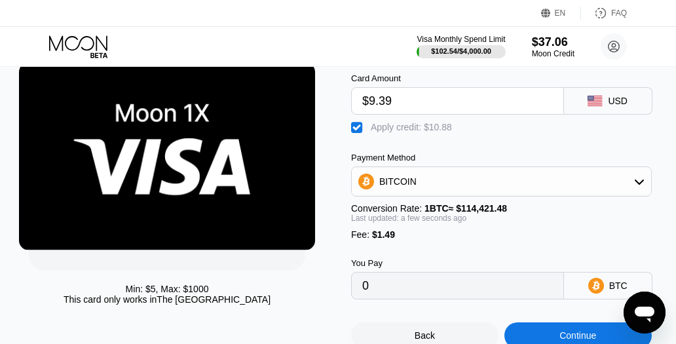
scroll to position [196, 0]
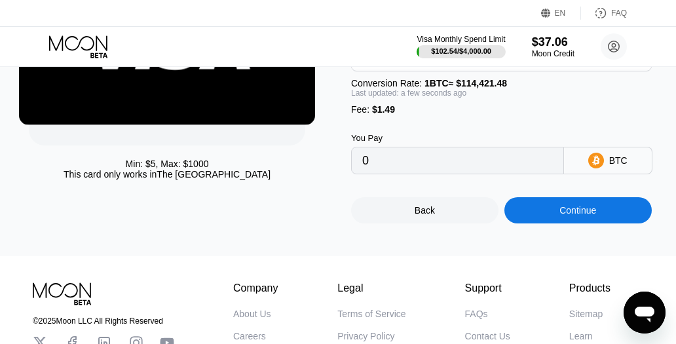
click at [568, 215] on div "Continue" at bounding box center [577, 210] width 37 height 10
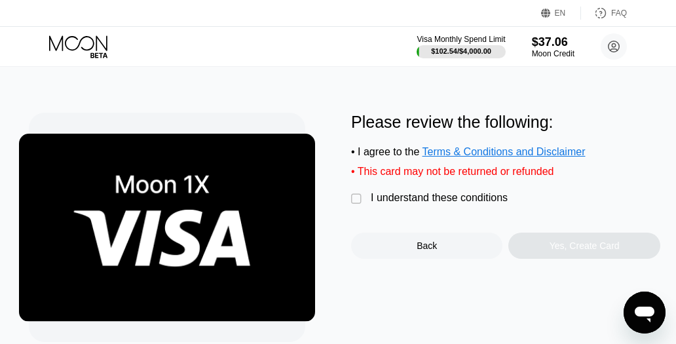
click at [384, 204] on div "I understand these conditions" at bounding box center [439, 198] width 137 height 12
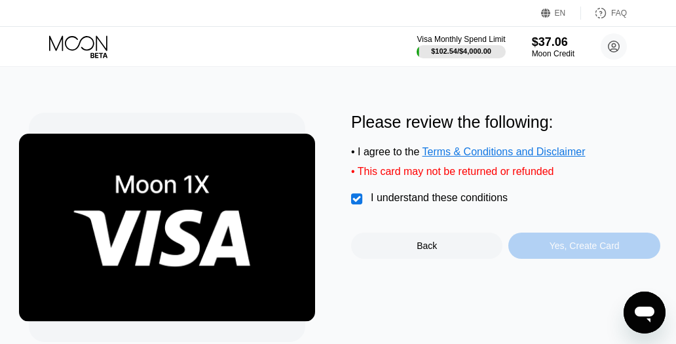
click at [531, 245] on div "Yes, Create Card" at bounding box center [583, 246] width 151 height 26
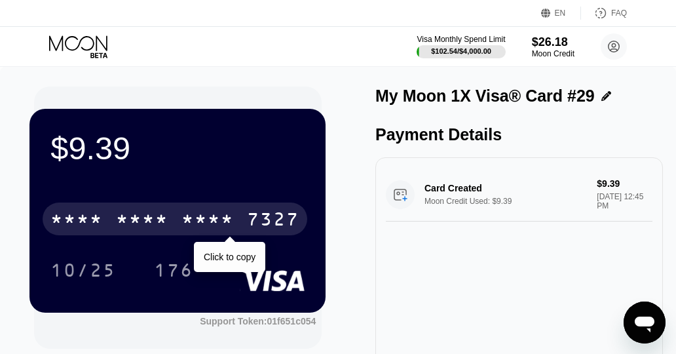
drag, startPoint x: 177, startPoint y: 214, endPoint x: 3, endPoint y: 84, distance: 217.1
click at [177, 214] on div "* * * * * * * * * * * * 7327" at bounding box center [175, 218] width 265 height 33
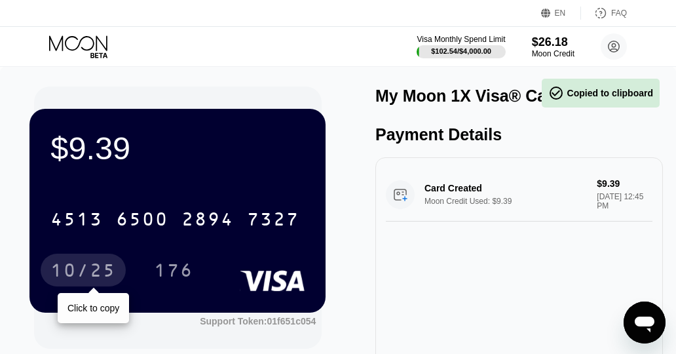
drag, startPoint x: 75, startPoint y: 274, endPoint x: 54, endPoint y: 120, distance: 155.4
click at [75, 274] on div "10/25" at bounding box center [82, 271] width 65 height 21
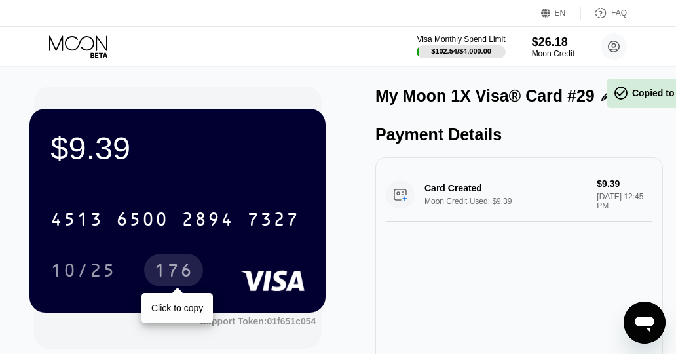
click at [165, 262] on div "176" at bounding box center [173, 269] width 59 height 33
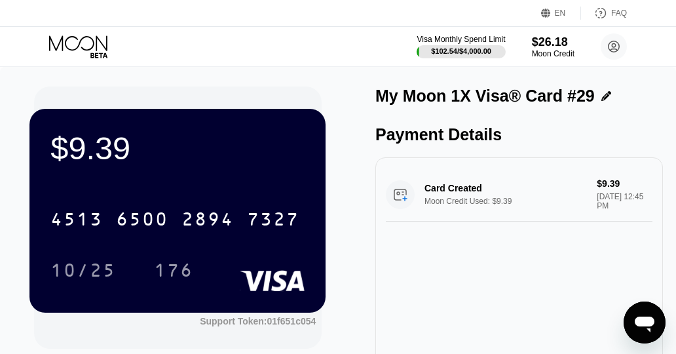
click at [56, 39] on icon at bounding box center [79, 46] width 61 height 23
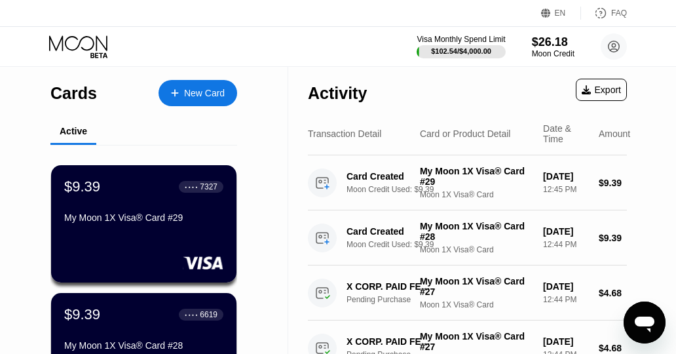
click at [202, 98] on div "New Card" at bounding box center [204, 93] width 41 height 11
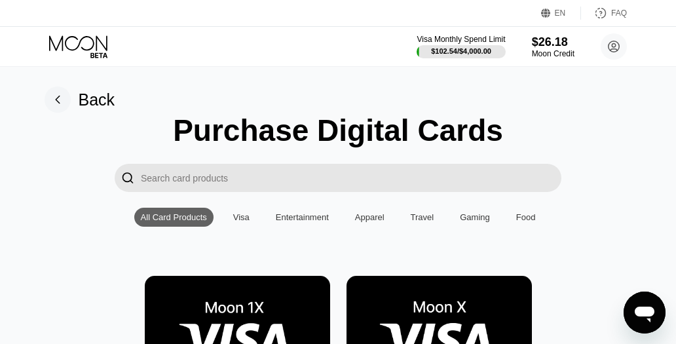
click at [219, 324] on img at bounding box center [237, 334] width 185 height 117
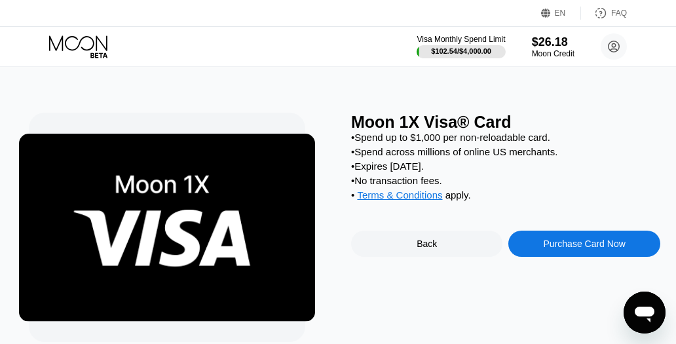
click at [544, 245] on div "Purchase Card Now" at bounding box center [583, 244] width 151 height 26
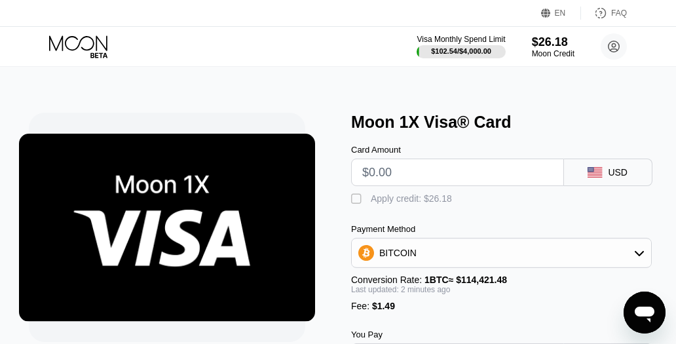
click at [434, 173] on input "text" at bounding box center [457, 172] width 191 height 26
type input "$9."
type input "0.00009168"
type input "$9.39"
type input "0.00009509"
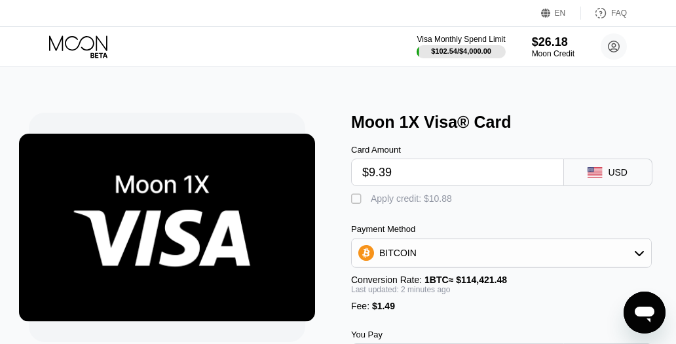
type input "$9.39"
click at [419, 204] on div "Apply credit: $10.88" at bounding box center [411, 198] width 81 height 10
type input "0"
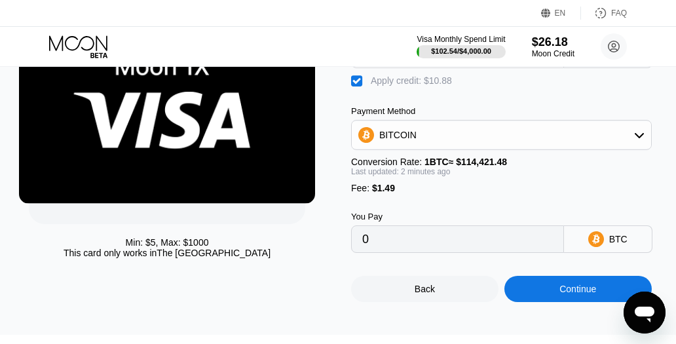
scroll to position [131, 0]
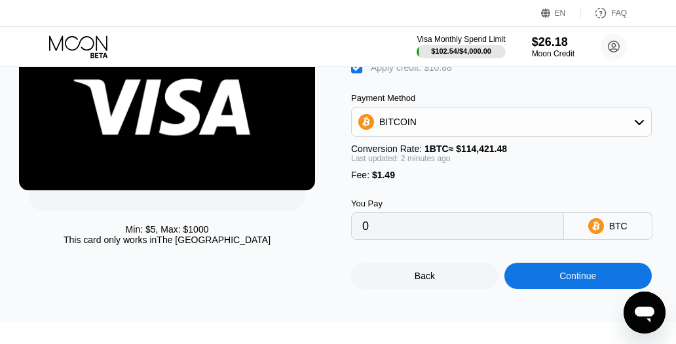
click at [556, 284] on div "Continue" at bounding box center [577, 276] width 147 height 26
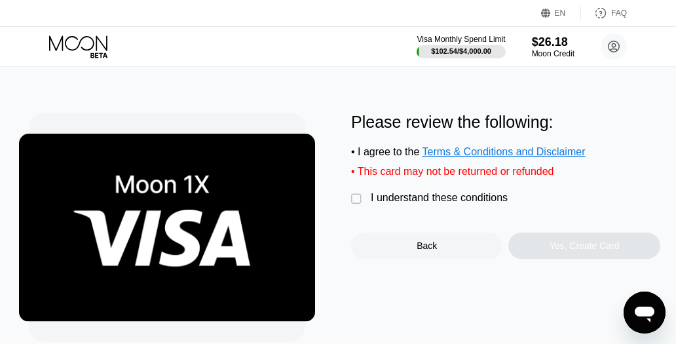
click at [429, 204] on div "I understand these conditions" at bounding box center [439, 198] width 137 height 12
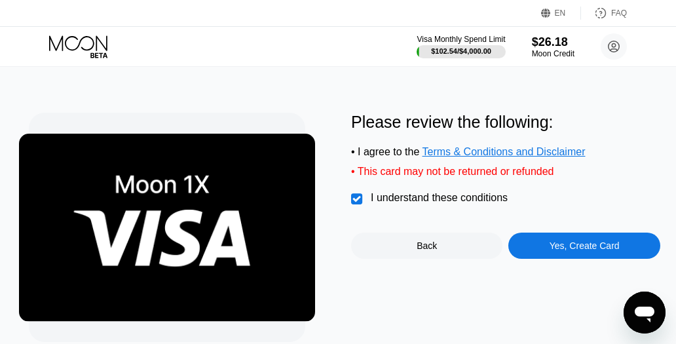
click at [538, 246] on div "Yes, Create Card" at bounding box center [583, 246] width 151 height 26
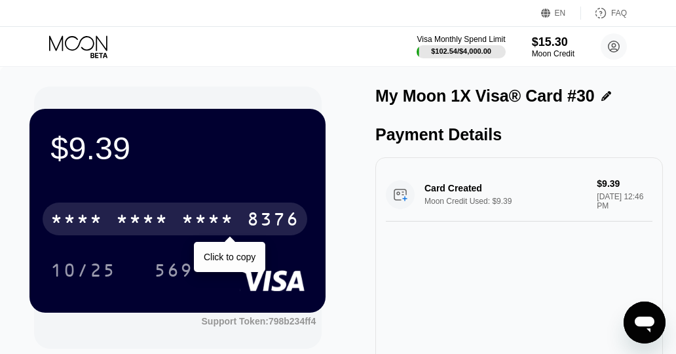
drag, startPoint x: 210, startPoint y: 223, endPoint x: 140, endPoint y: 218, distance: 70.9
click at [210, 223] on div "* * * *" at bounding box center [207, 220] width 52 height 21
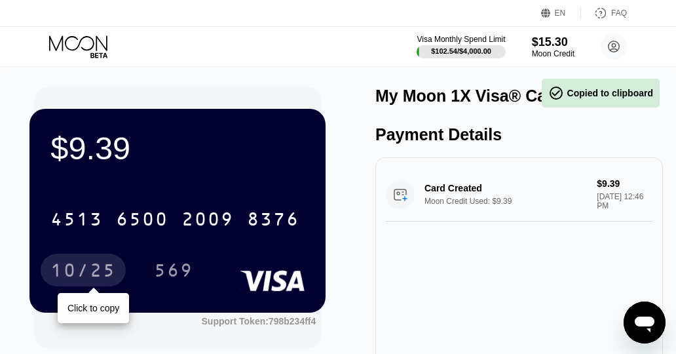
drag, startPoint x: 84, startPoint y: 261, endPoint x: 35, endPoint y: 183, distance: 91.2
click at [84, 261] on div "10/25" at bounding box center [83, 269] width 85 height 33
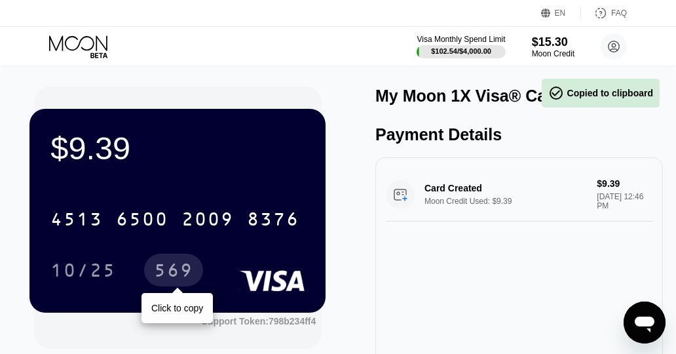
click at [172, 265] on div "569" at bounding box center [173, 271] width 39 height 21
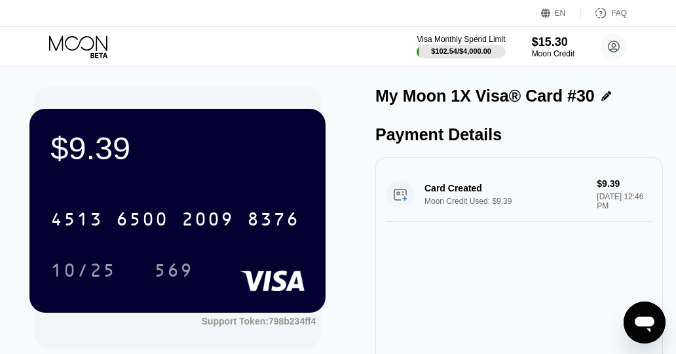
click at [318, 87] on div "$9.39 4513 6500 2009 8376 10/25 569 Support Token: 798b234ff4 Tags Add Tag Mark…" at bounding box center [178, 264] width 288 height 356
click at [94, 36] on icon at bounding box center [79, 46] width 61 height 23
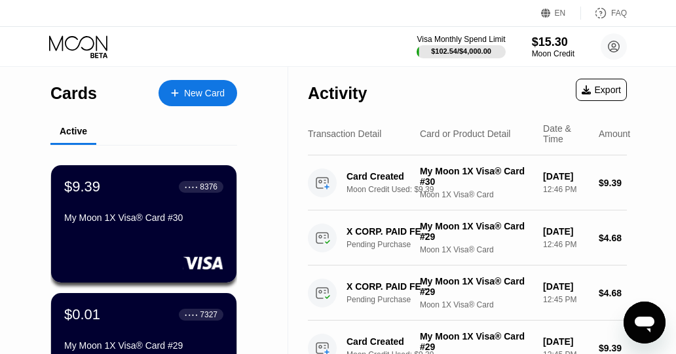
click at [215, 101] on div "New Card" at bounding box center [197, 93] width 79 height 26
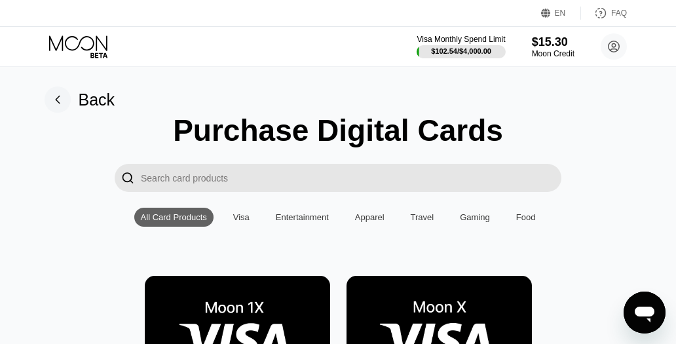
click at [236, 308] on img at bounding box center [237, 334] width 185 height 117
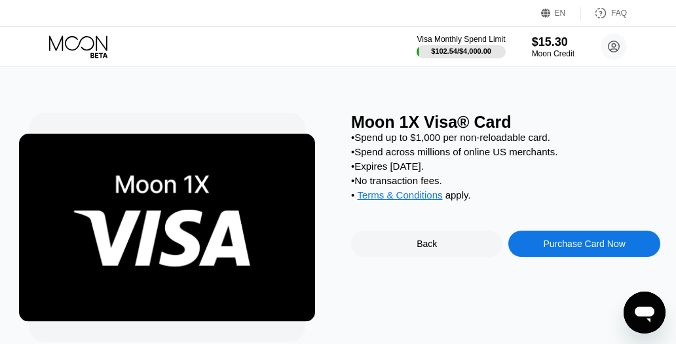
click at [579, 249] on div "Purchase Card Now" at bounding box center [585, 243] width 82 height 10
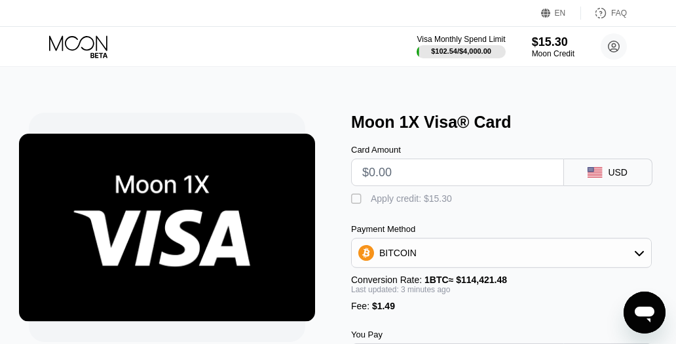
click at [400, 170] on input "text" at bounding box center [457, 172] width 191 height 26
type input "$9.39"
type input "0.00009509"
type input "$9.39"
click at [400, 202] on div "Apply credit: $10.88" at bounding box center [411, 198] width 81 height 10
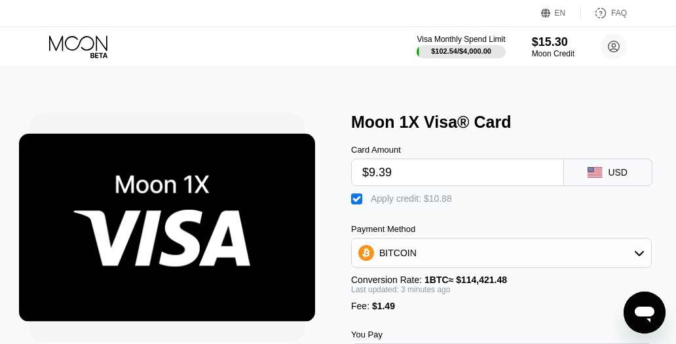
type input "0"
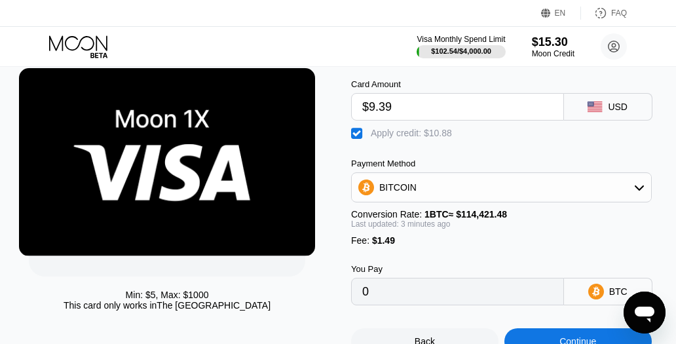
scroll to position [131, 0]
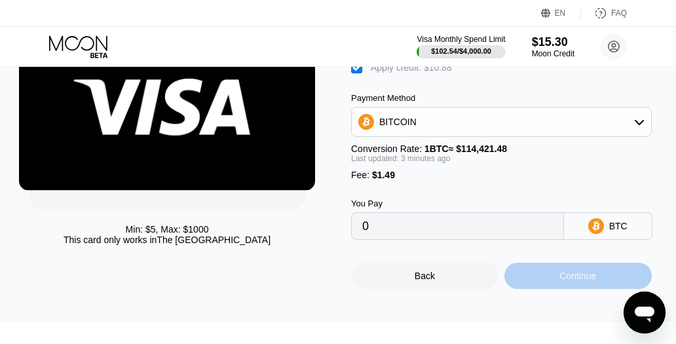
click at [530, 289] on div "Continue" at bounding box center [577, 276] width 147 height 26
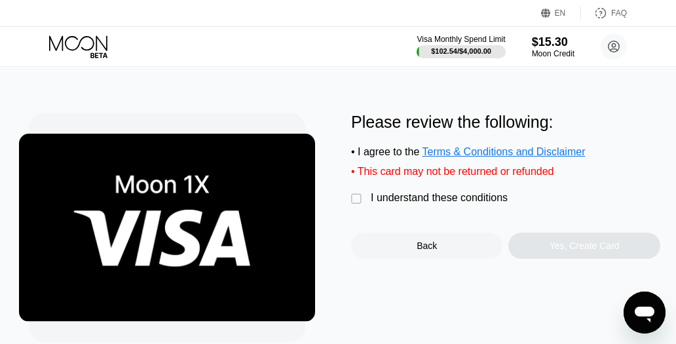
click at [387, 195] on div "Please review the following: • I agree to the Terms & Conditions and Disclaimer…" at bounding box center [505, 186] width 309 height 146
click at [389, 204] on div "I understand these conditions" at bounding box center [439, 198] width 137 height 12
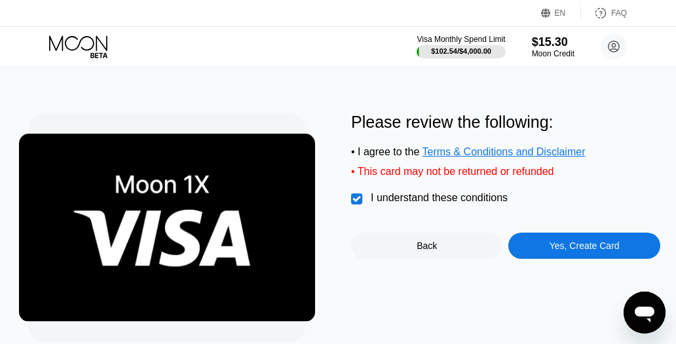
click at [620, 259] on div "Yes, Create Card" at bounding box center [583, 246] width 151 height 26
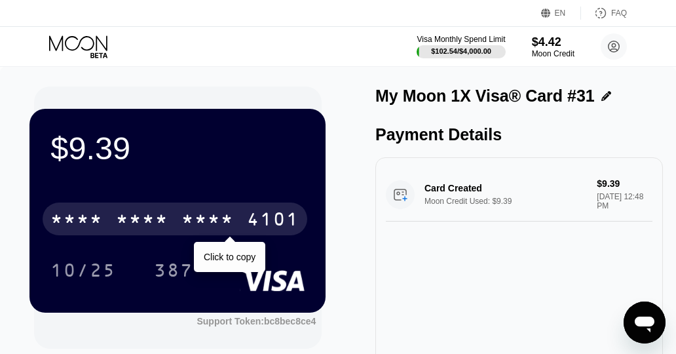
click at [204, 214] on div "* * * *" at bounding box center [207, 220] width 52 height 21
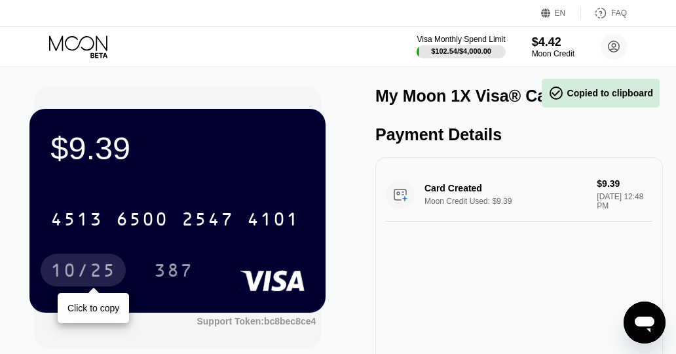
drag, startPoint x: 75, startPoint y: 263, endPoint x: 2, endPoint y: 156, distance: 129.2
click at [75, 263] on div "10/25" at bounding box center [83, 269] width 85 height 33
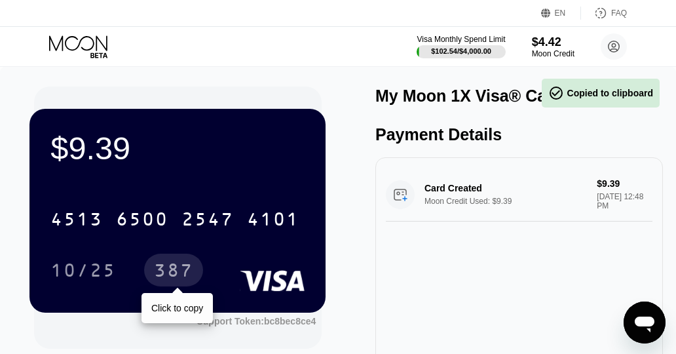
click at [180, 270] on div "387" at bounding box center [173, 271] width 39 height 21
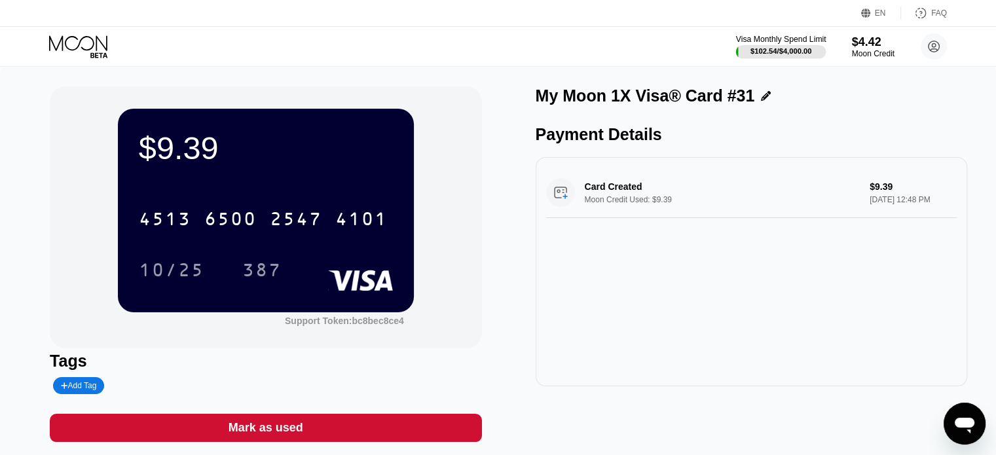
click at [675, 38] on div "Visa Monthly Spend Limit" at bounding box center [781, 39] width 90 height 9
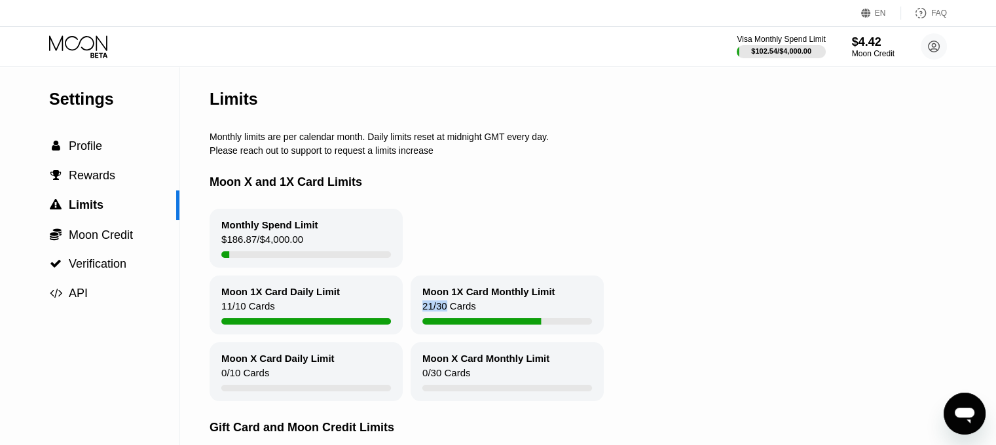
drag, startPoint x: 423, startPoint y: 313, endPoint x: 445, endPoint y: 315, distance: 22.4
click at [445, 315] on div "21 / 30 Cards" at bounding box center [449, 310] width 54 height 18
click at [675, 39] on div "$4.42" at bounding box center [873, 42] width 43 height 14
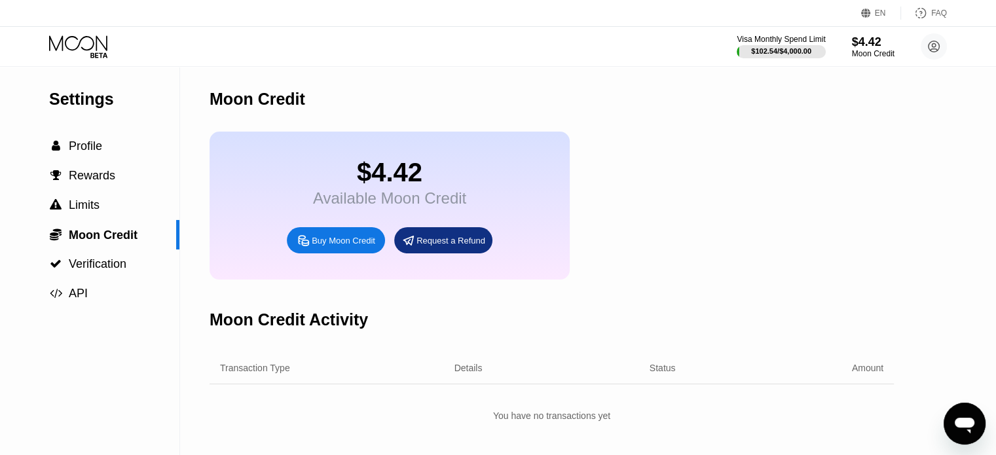
click at [675, 43] on div "Visa Monthly Spend Limit $102.54 / $4,000.00 $4.42 Moon Credit [EMAIL_ADDRESS][…" at bounding box center [498, 46] width 996 height 39
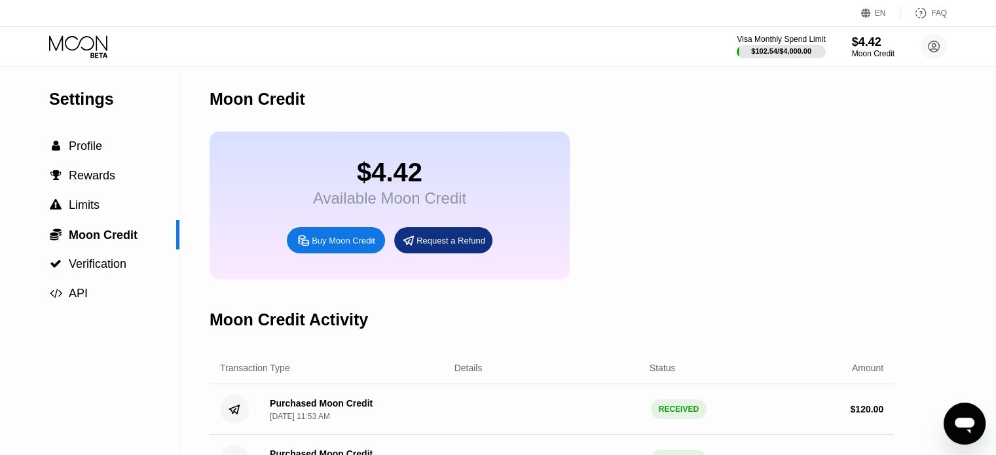
click at [675, 43] on circle at bounding box center [934, 46] width 26 height 26
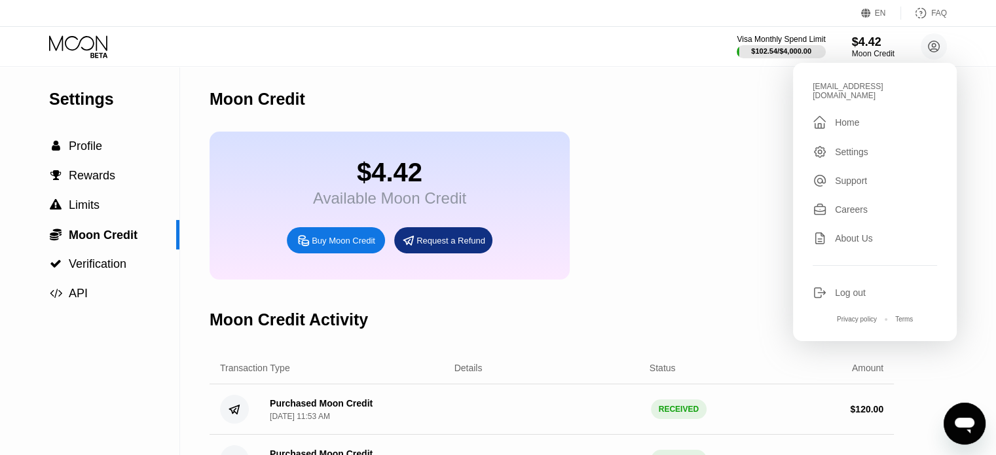
click at [675, 84] on div "[EMAIL_ADDRESS][DOMAIN_NAME]" at bounding box center [875, 91] width 124 height 18
copy div "andrewkimbrell1909"
click at [362, 119] on div "Moon Credit" at bounding box center [552, 99] width 684 height 65
